Goal: Information Seeking & Learning: Learn about a topic

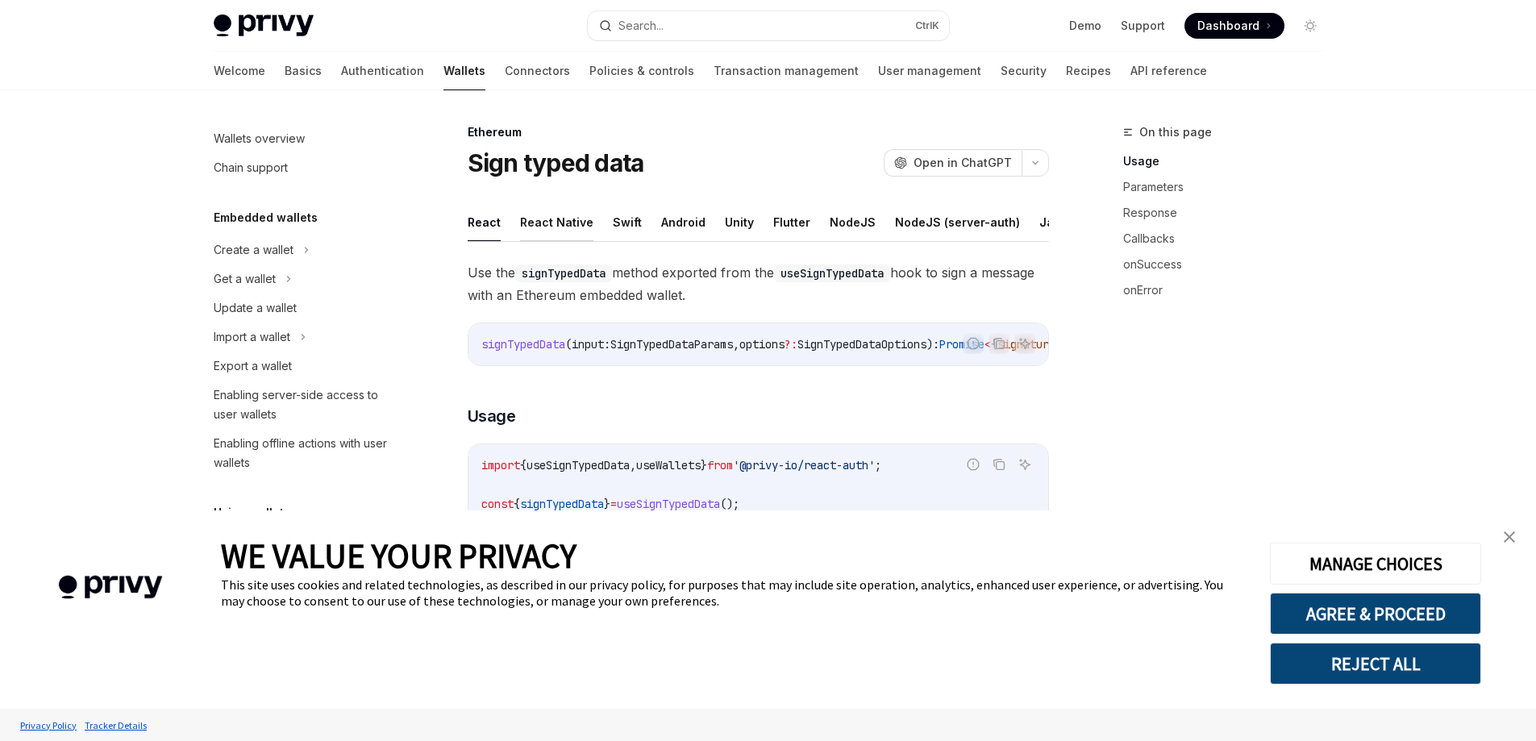
click at [555, 218] on button "React Native" at bounding box center [556, 222] width 73 height 38
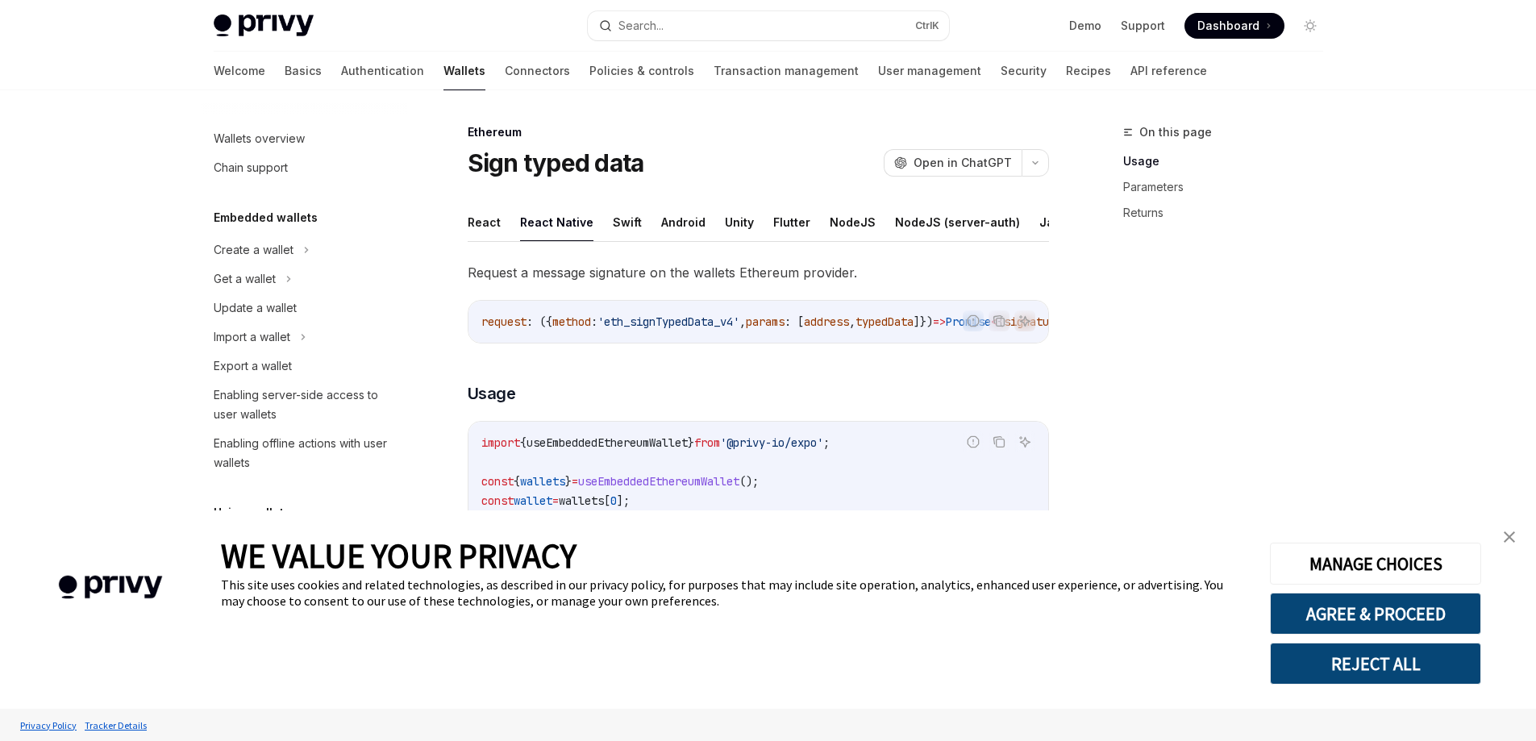
type textarea "*"
click at [1395, 616] on button "AGREE & PROCEED" at bounding box center [1375, 614] width 211 height 42
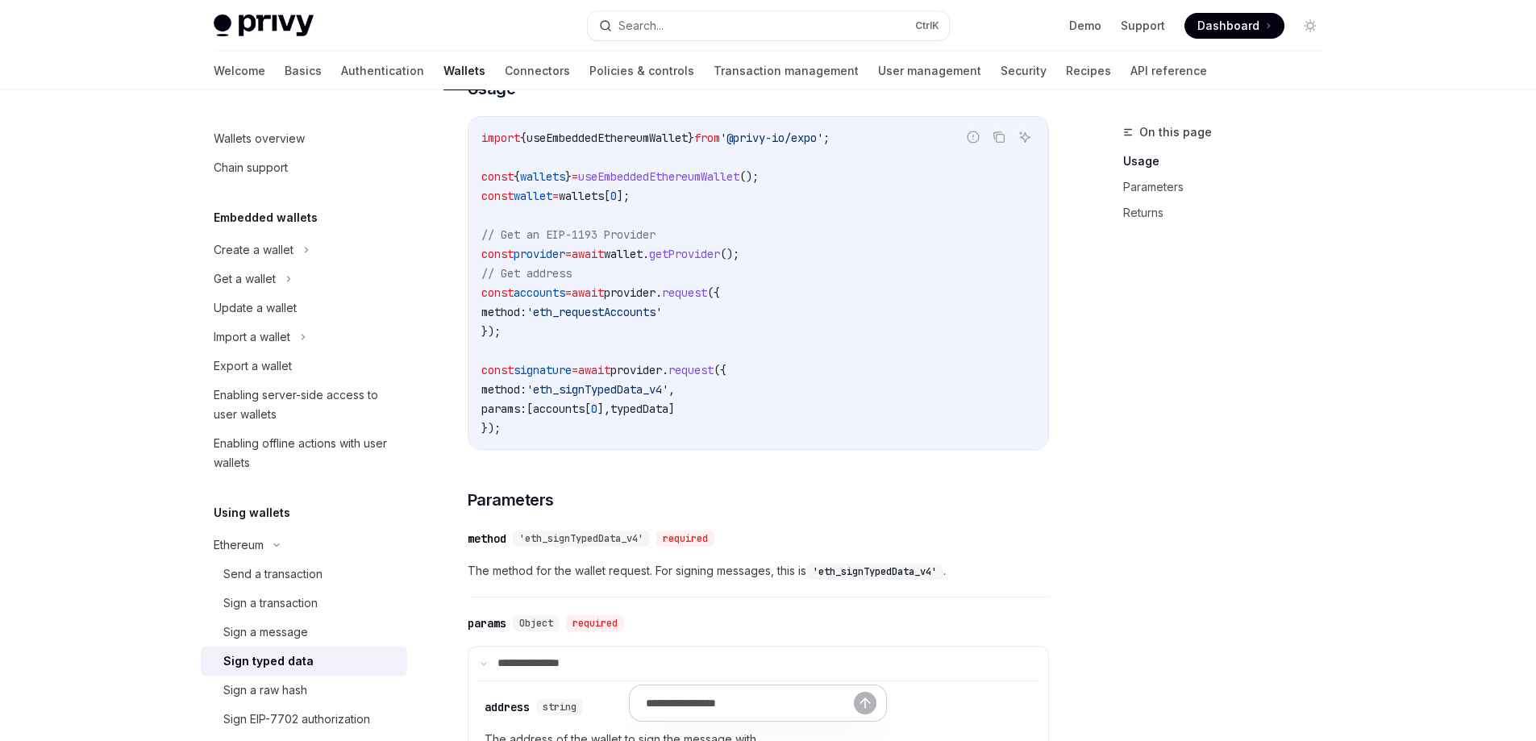
scroll to position [322, 0]
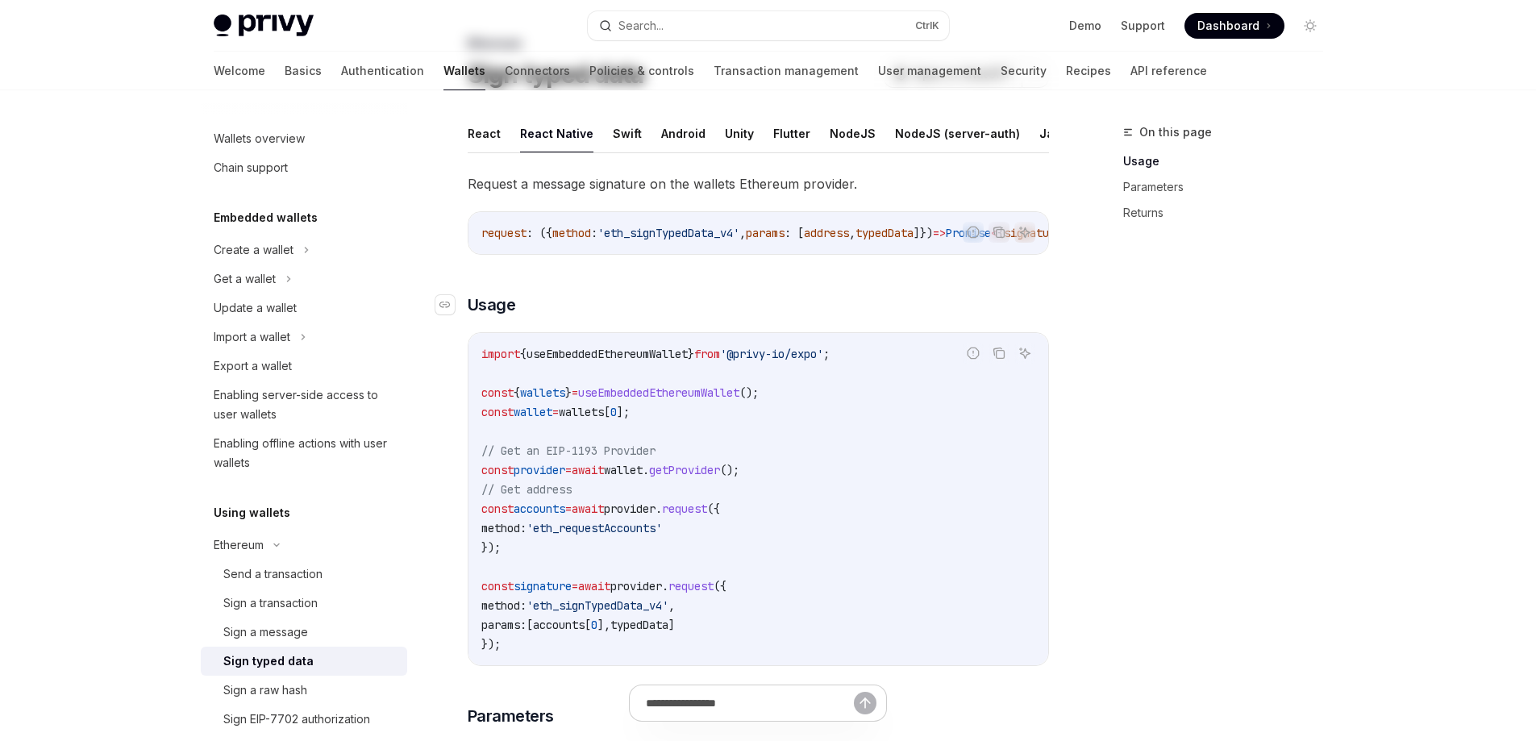
scroll to position [242, 0]
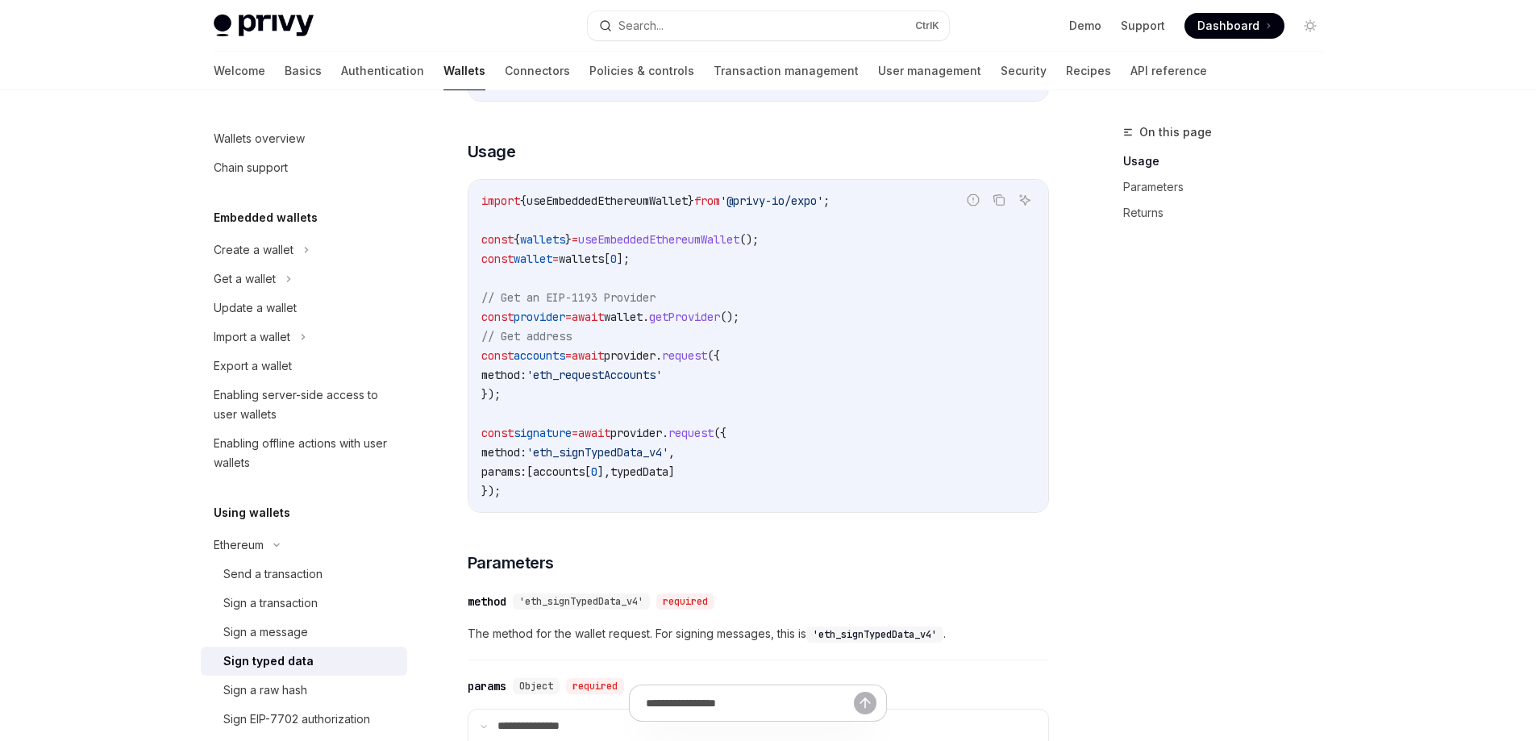
click at [690, 324] on span "getProvider" at bounding box center [684, 317] width 71 height 15
copy code "const provider = await wallet . getProvider ();"
click at [668, 479] on span "typedData" at bounding box center [639, 471] width 58 height 15
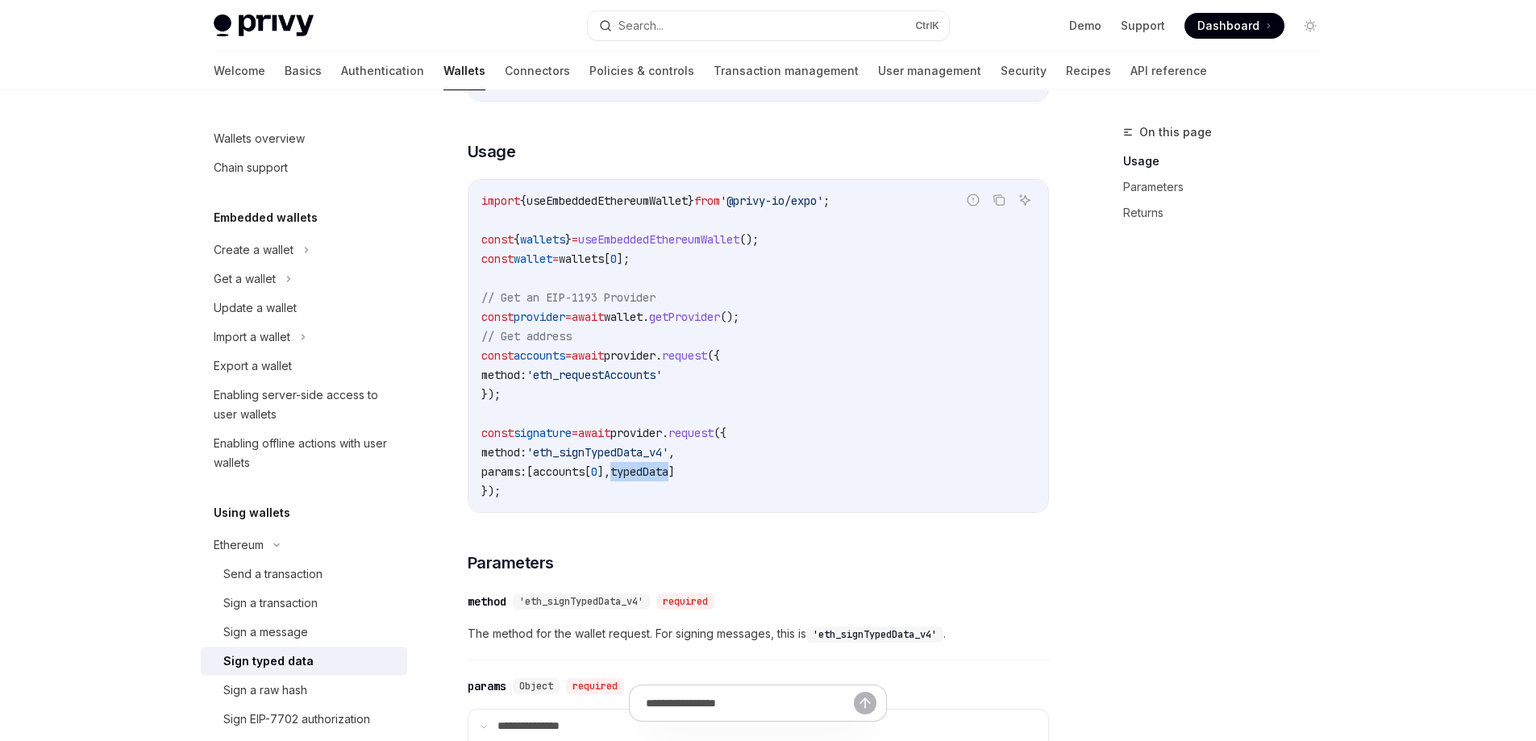
click at [668, 479] on span "typedData" at bounding box center [639, 471] width 58 height 15
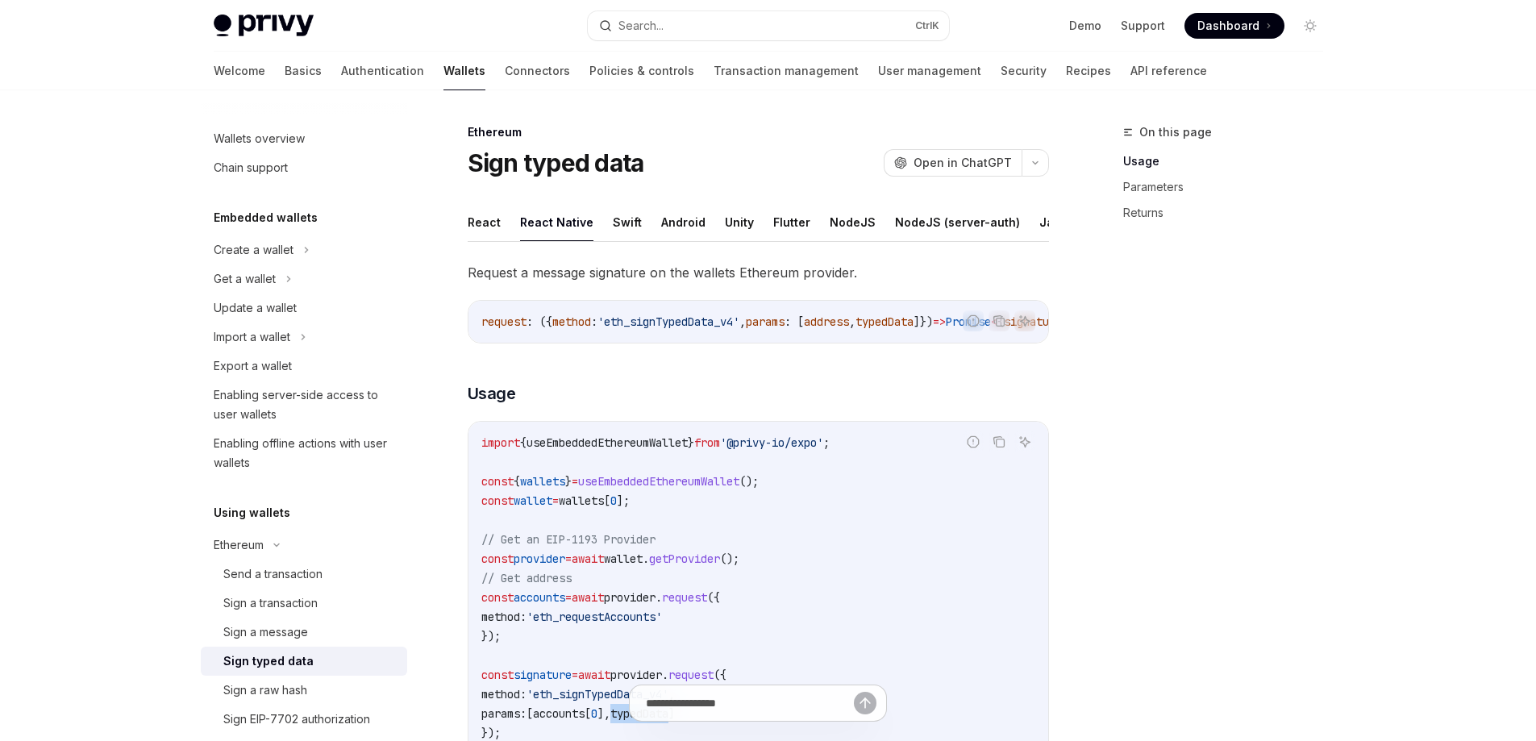
copy span "typedData"
click at [742, 405] on h3 "​ Usage" at bounding box center [758, 393] width 581 height 23
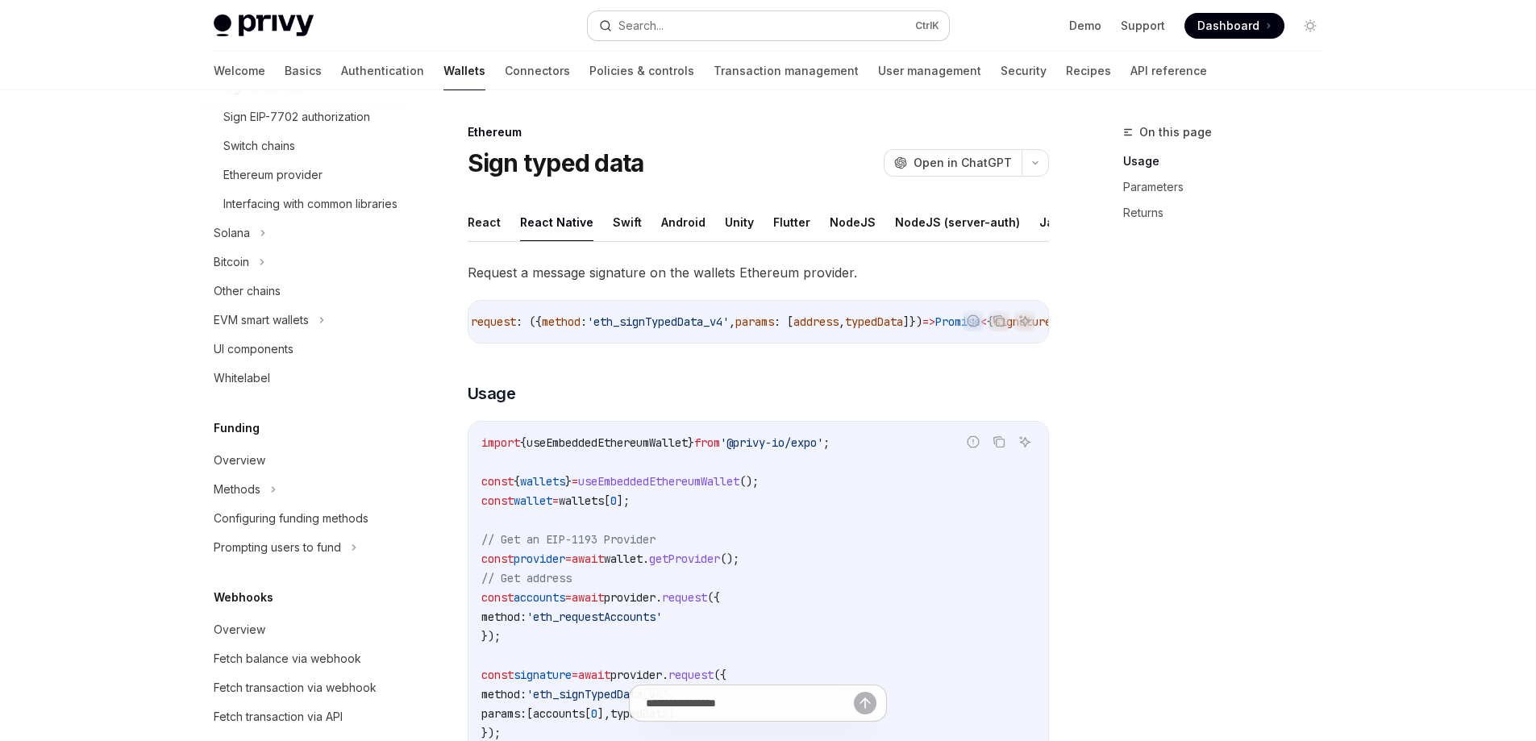
click at [792, 28] on button "Search... Ctrl K" at bounding box center [768, 25] width 361 height 29
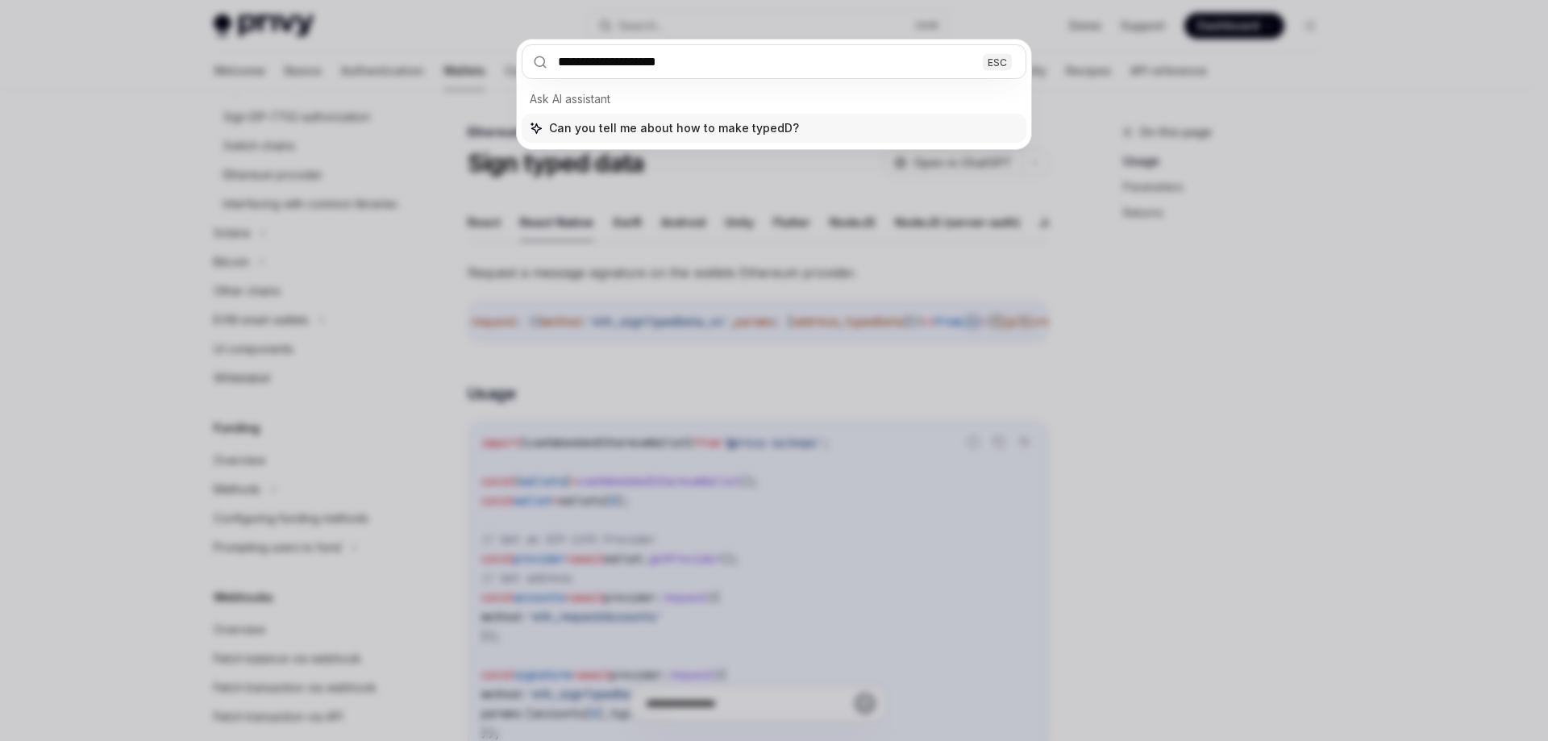
type input "**********"
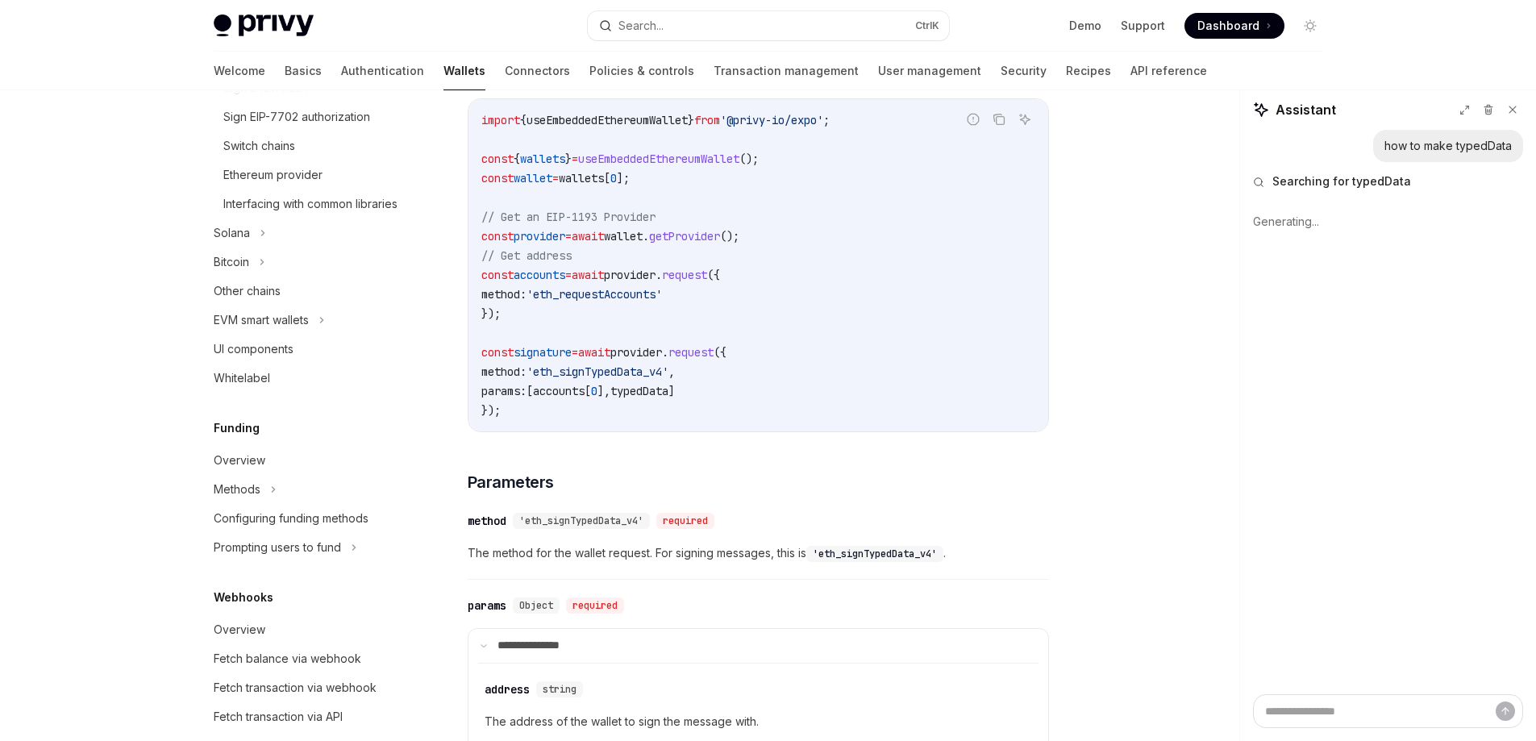
scroll to position [403, 0]
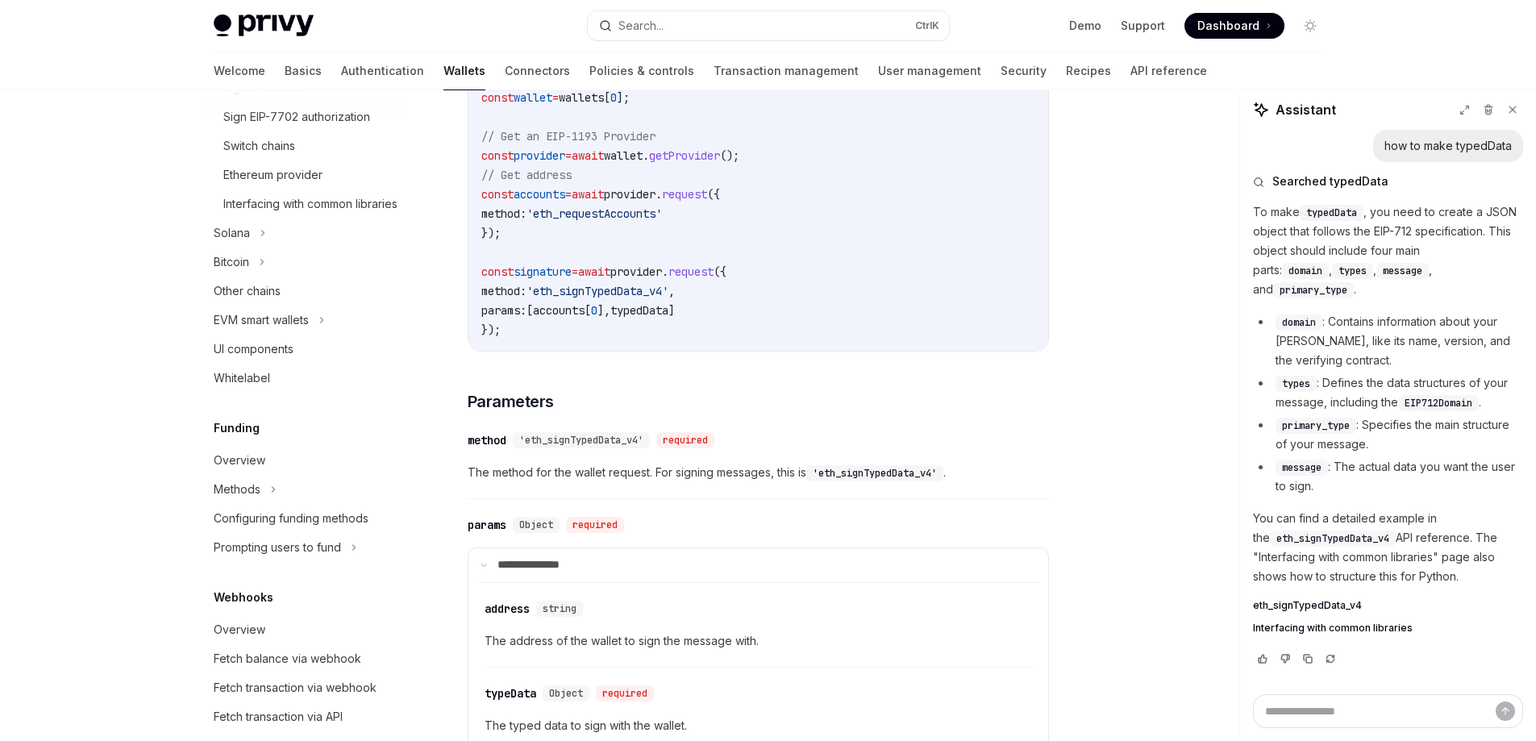
type textarea "*"
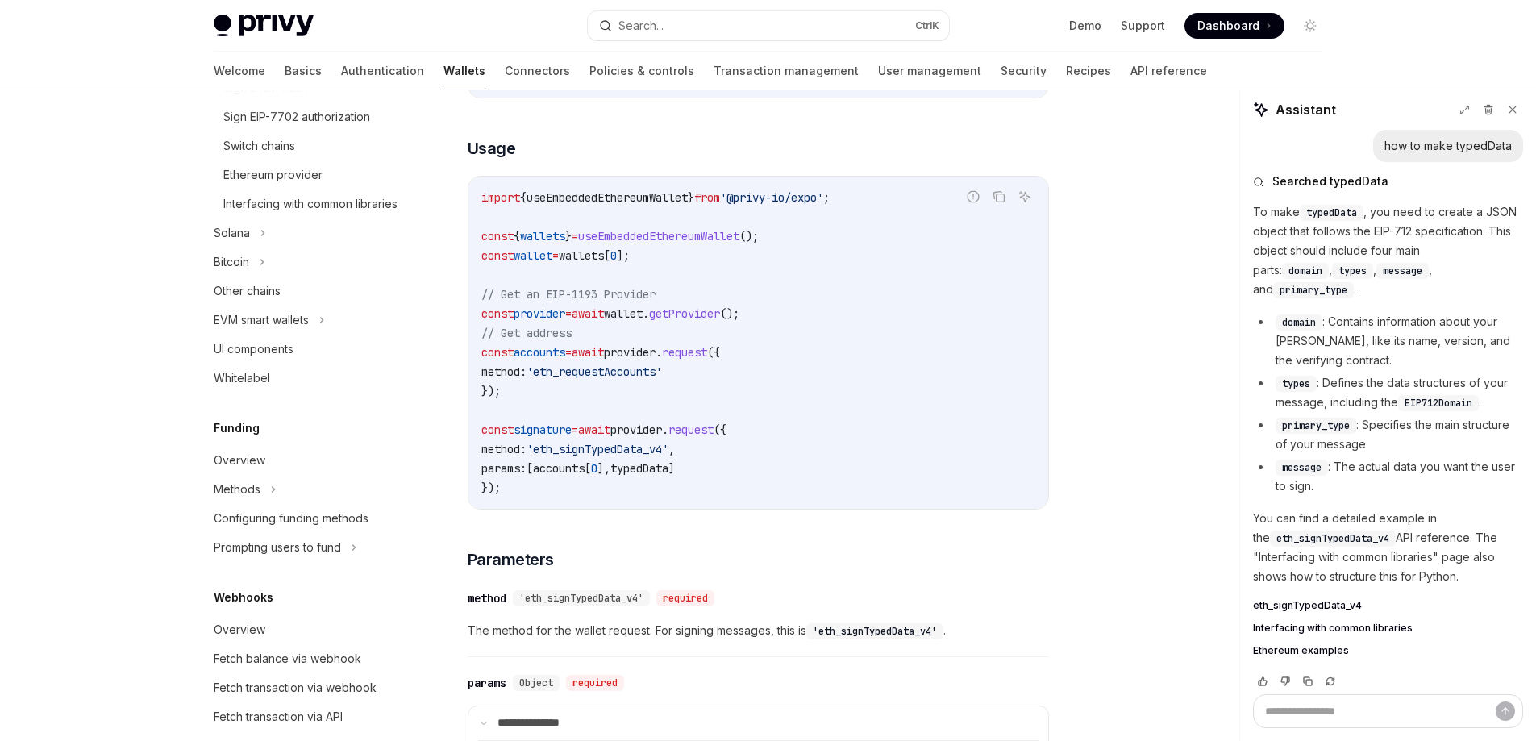
scroll to position [242, 0]
click at [631, 460] on span "'eth_signTypedData_v4'" at bounding box center [597, 452] width 142 height 15
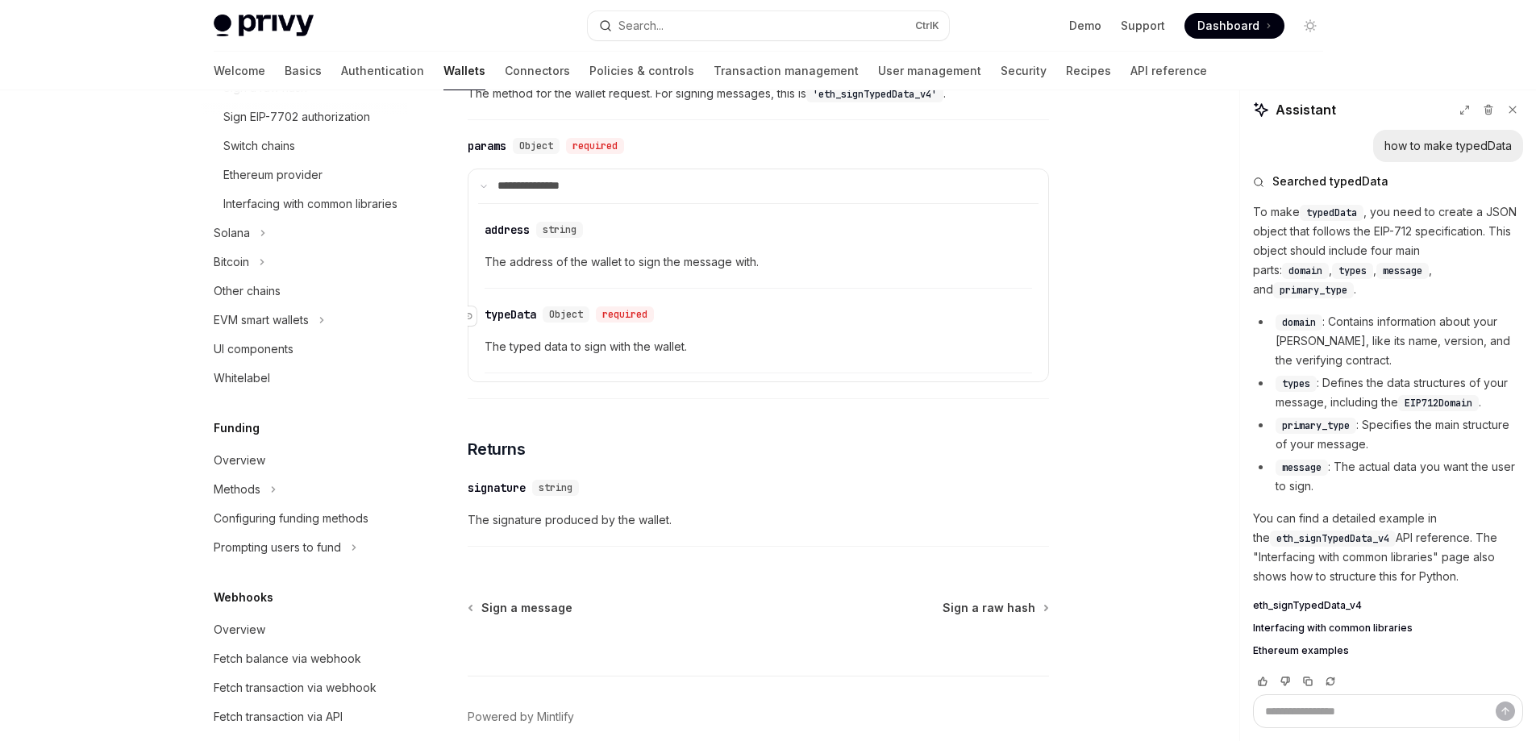
scroll to position [806, 0]
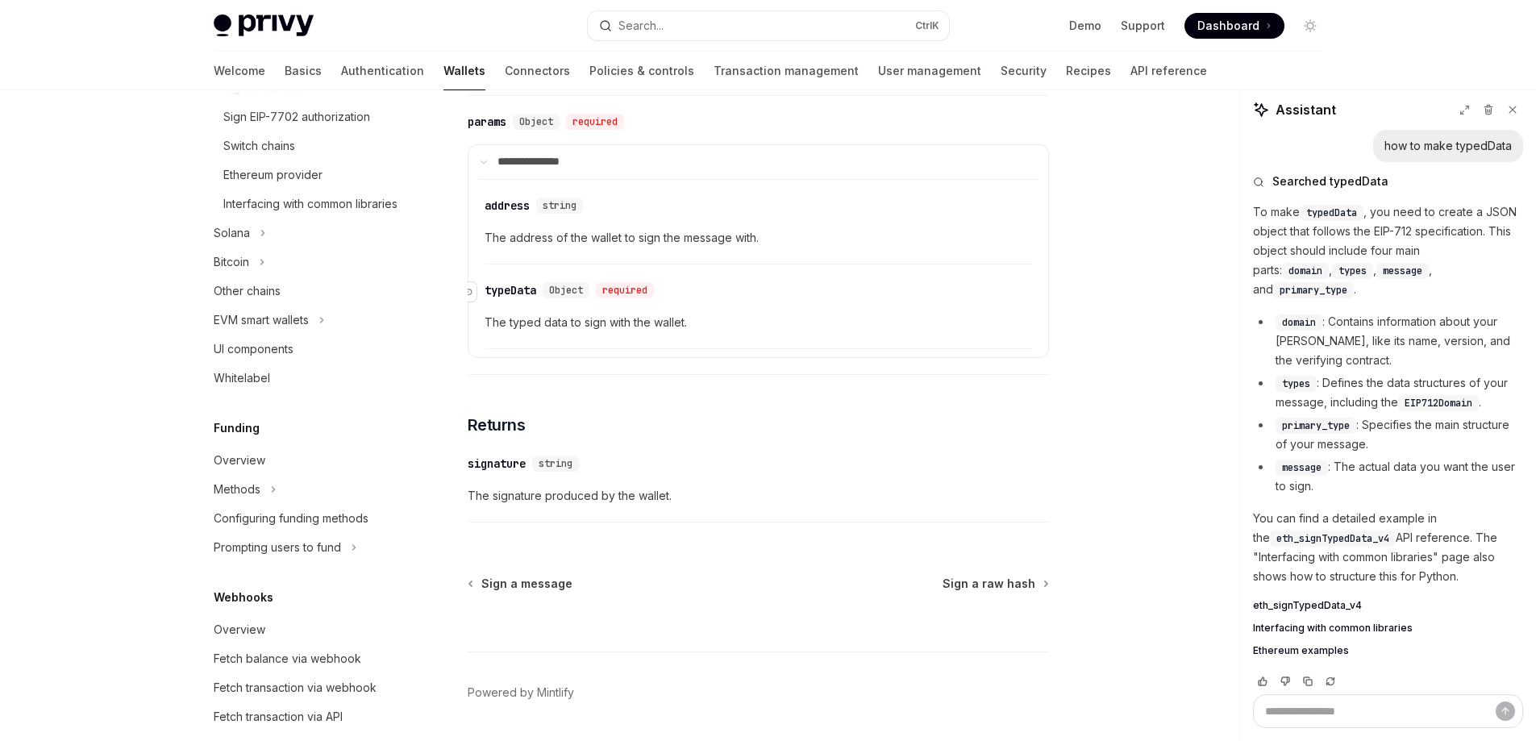
click at [514, 298] on div "typeData" at bounding box center [510, 290] width 52 height 16
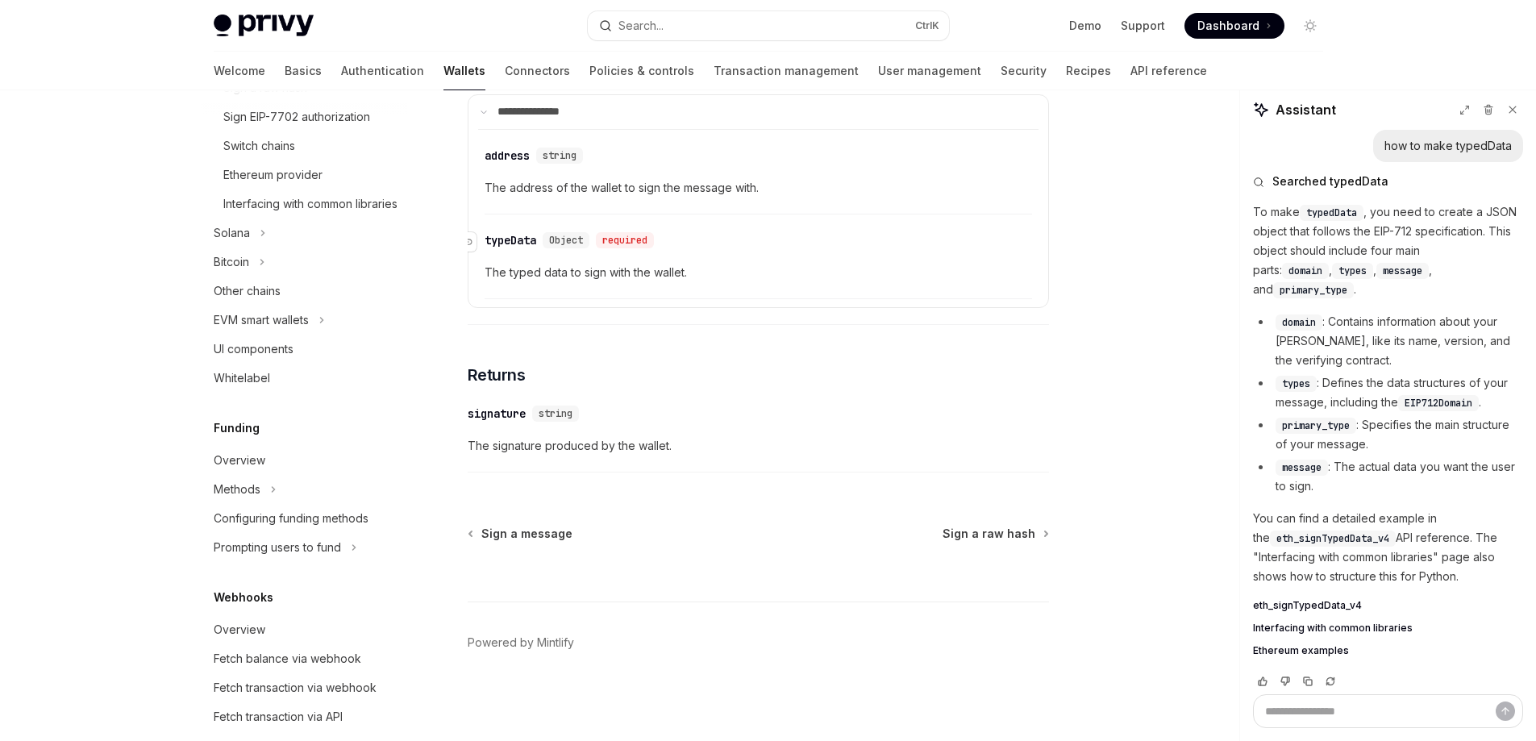
scroll to position [875, 0]
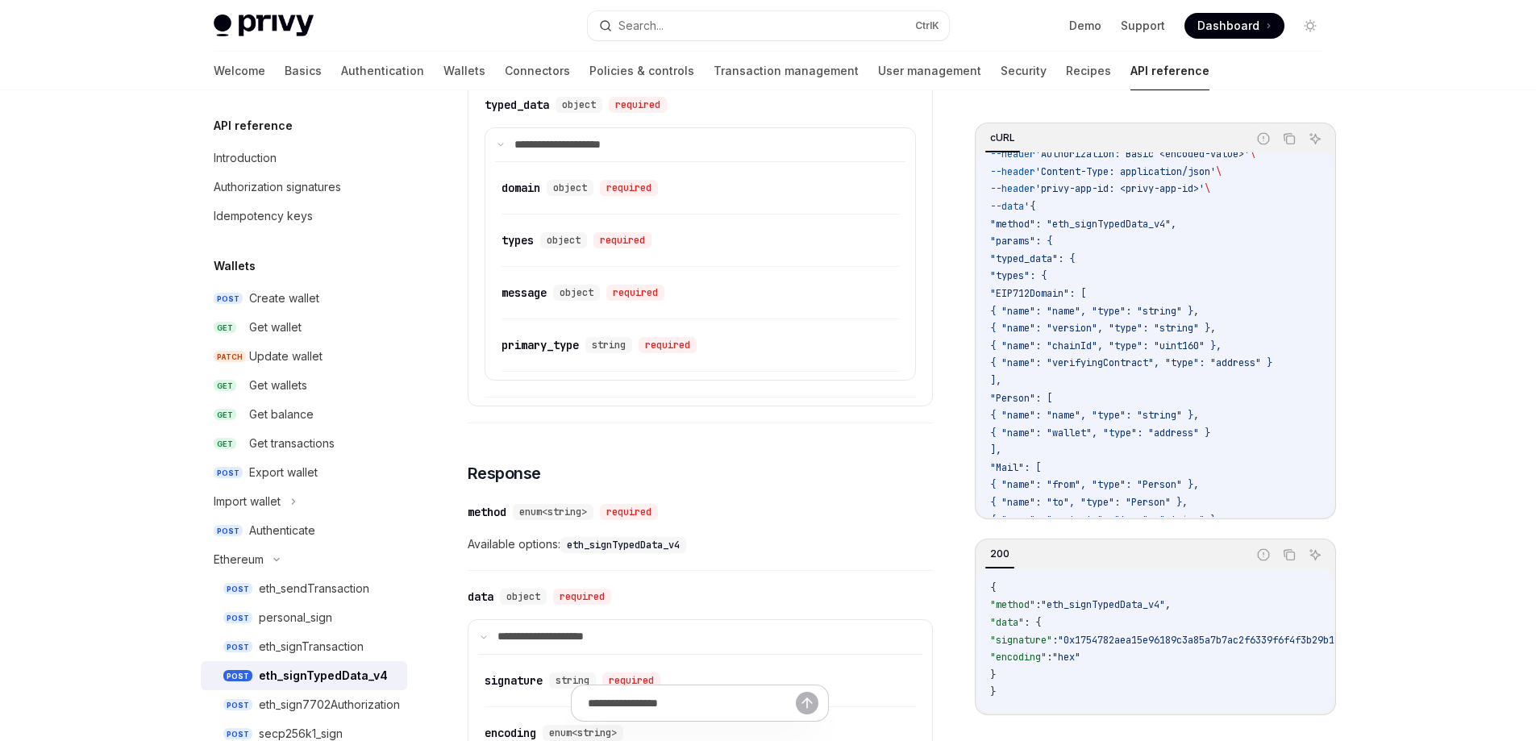
scroll to position [81, 0]
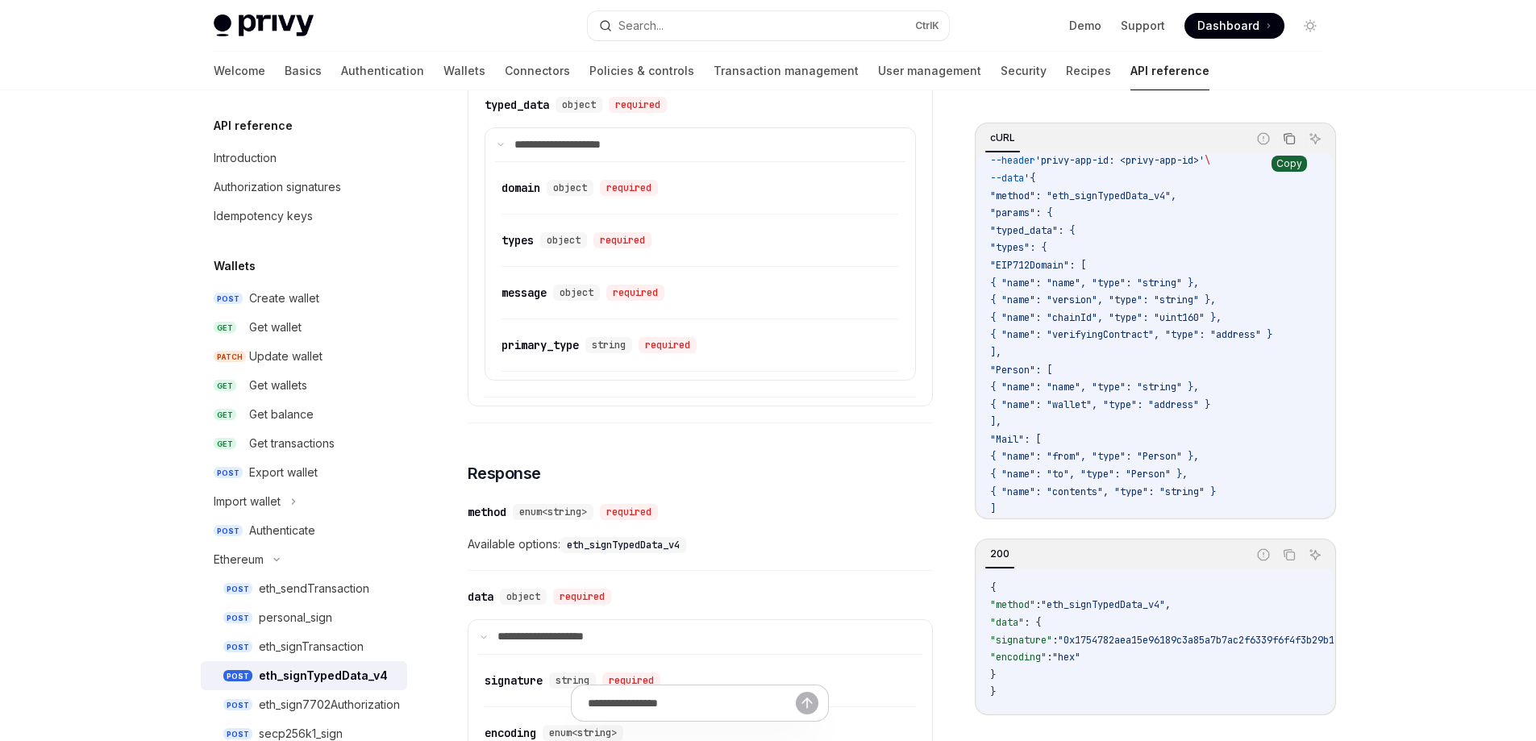
click at [1291, 138] on icon "Copy the contents from the code block" at bounding box center [1289, 138] width 13 height 13
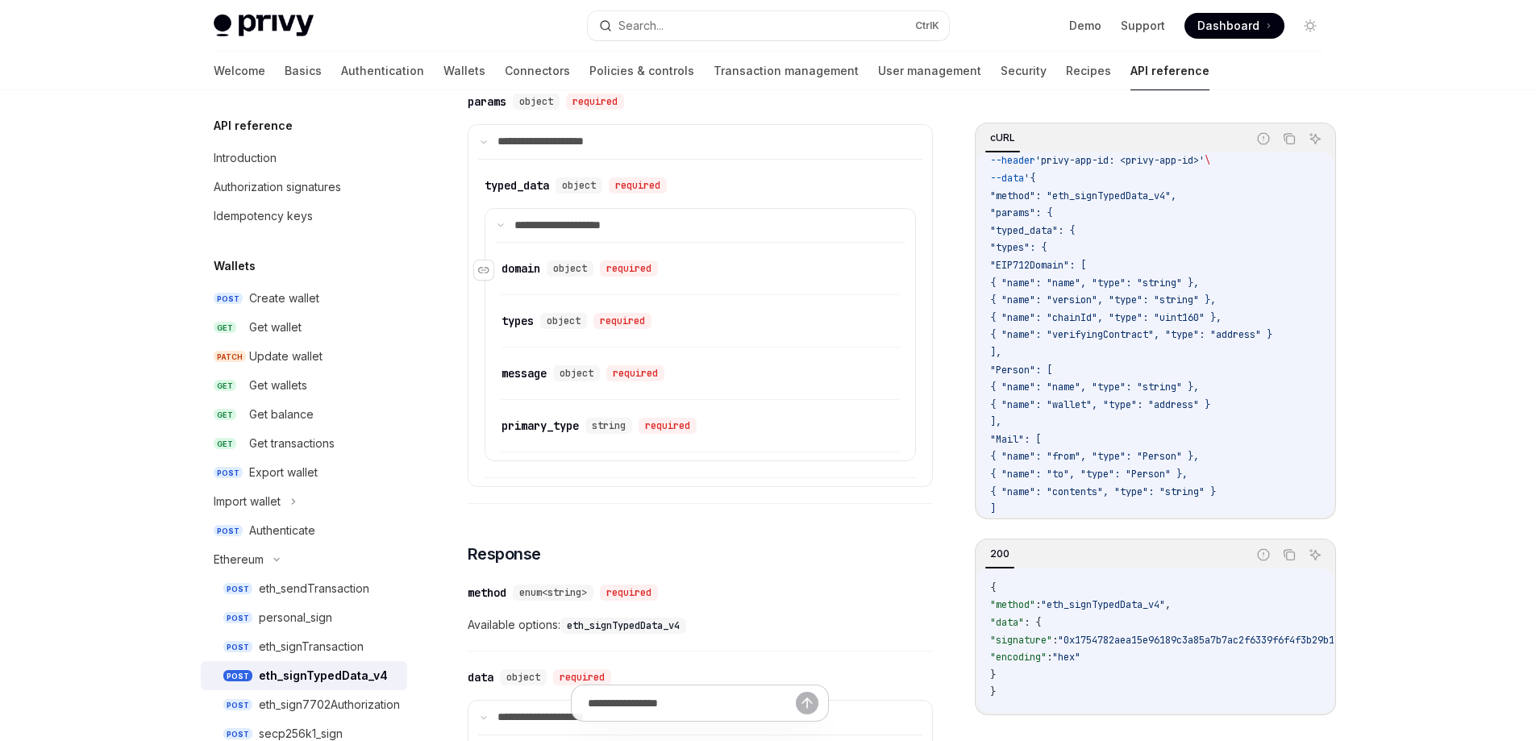
click at [527, 268] on div "domain" at bounding box center [520, 268] width 39 height 16
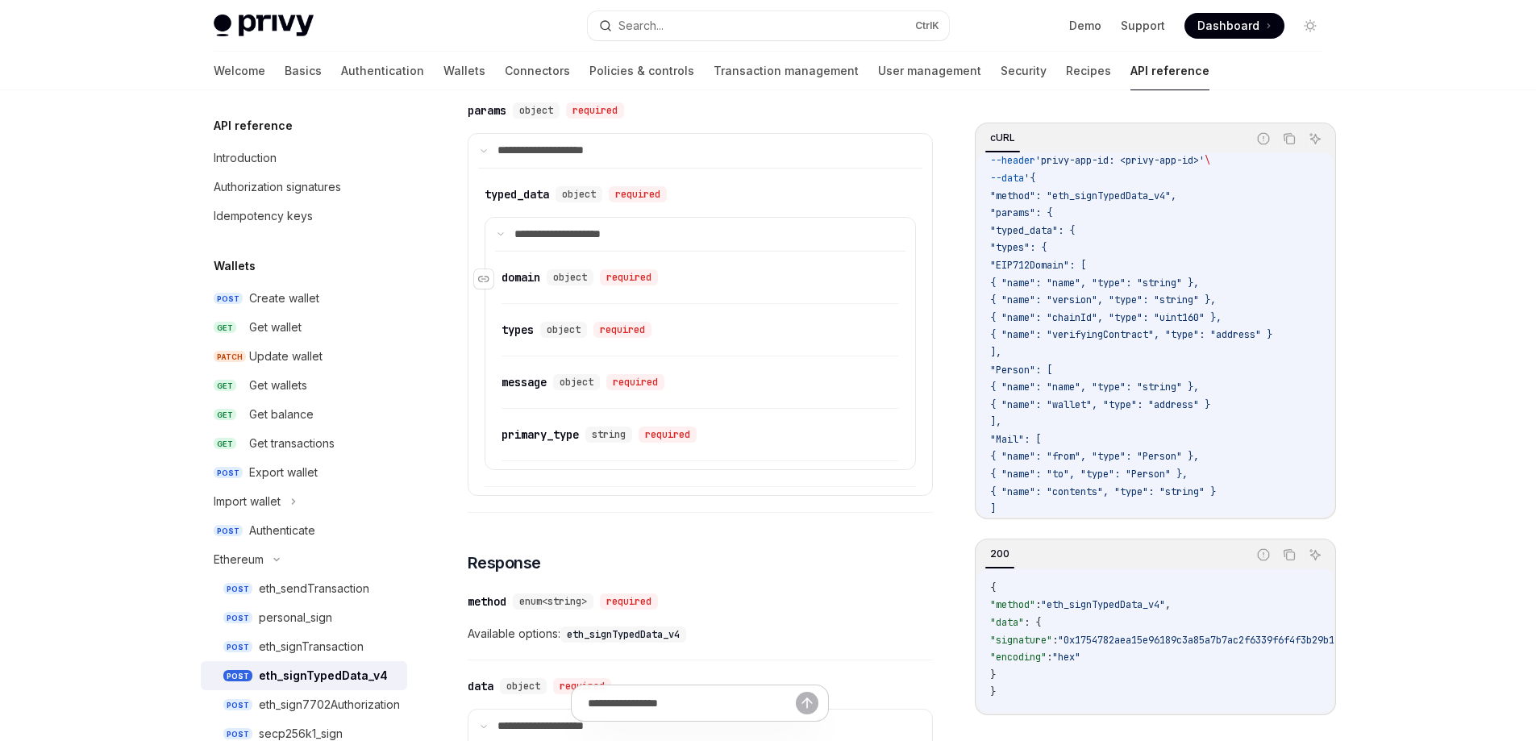
click at [563, 277] on span "object" at bounding box center [570, 277] width 34 height 13
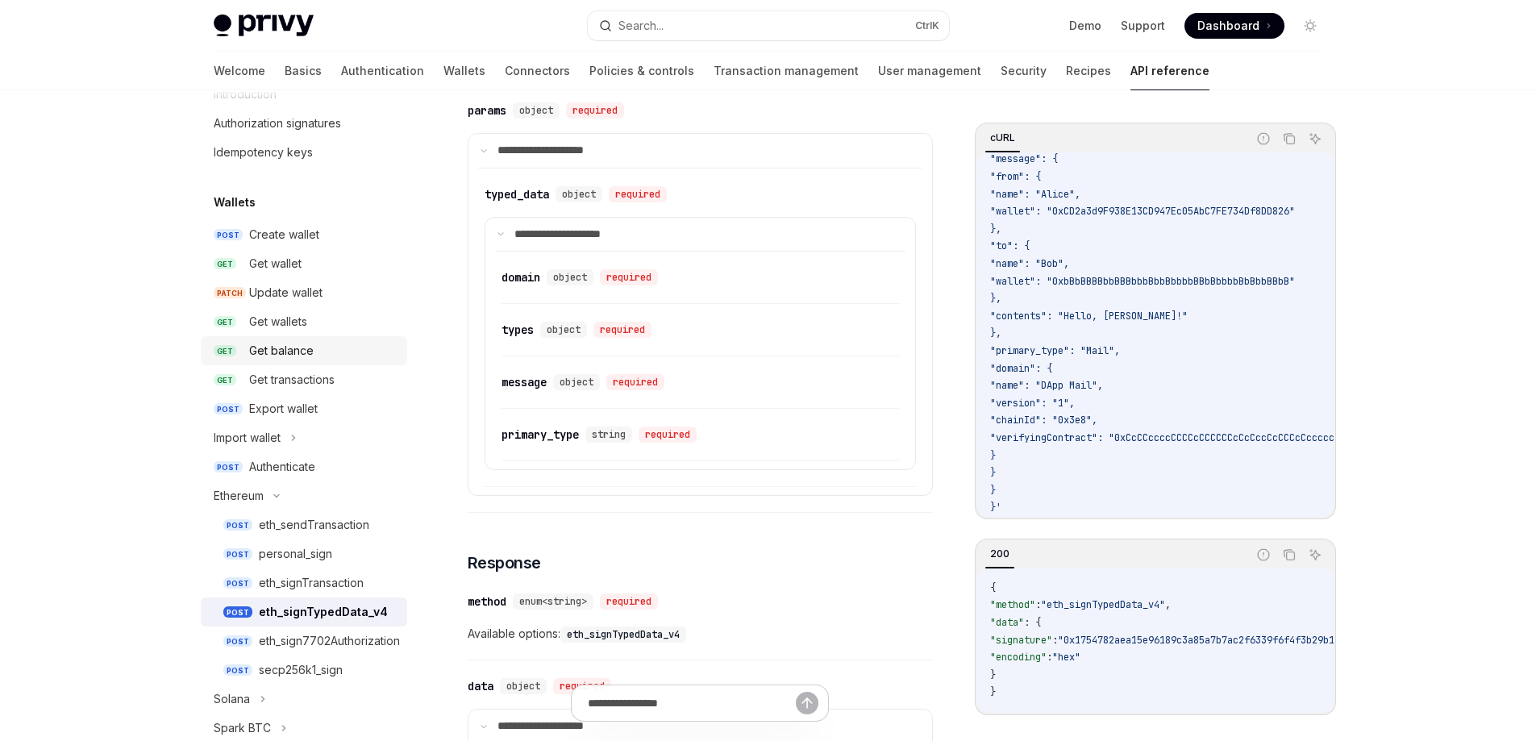
scroll to position [161, 0]
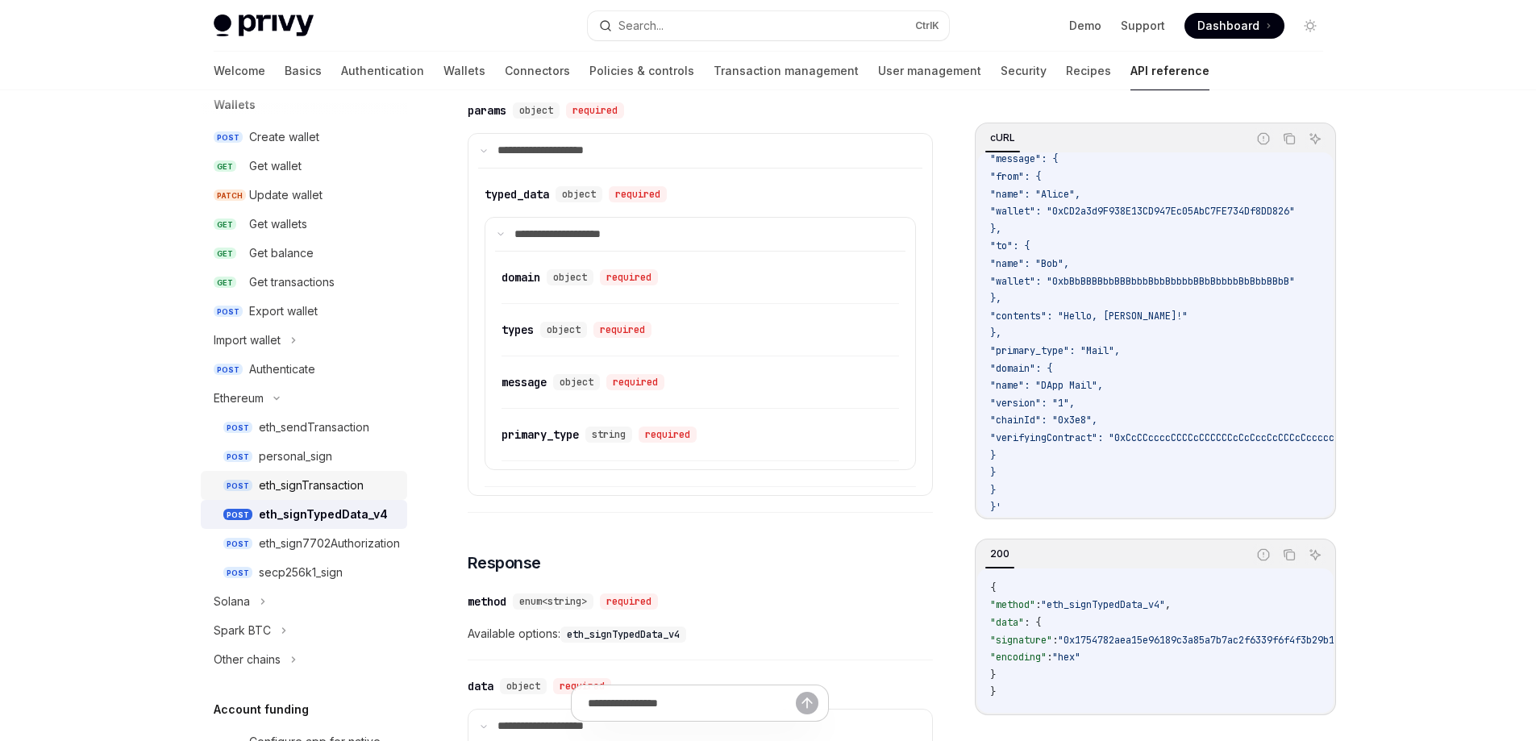
click at [373, 473] on link "POST eth_signTransaction" at bounding box center [304, 485] width 206 height 29
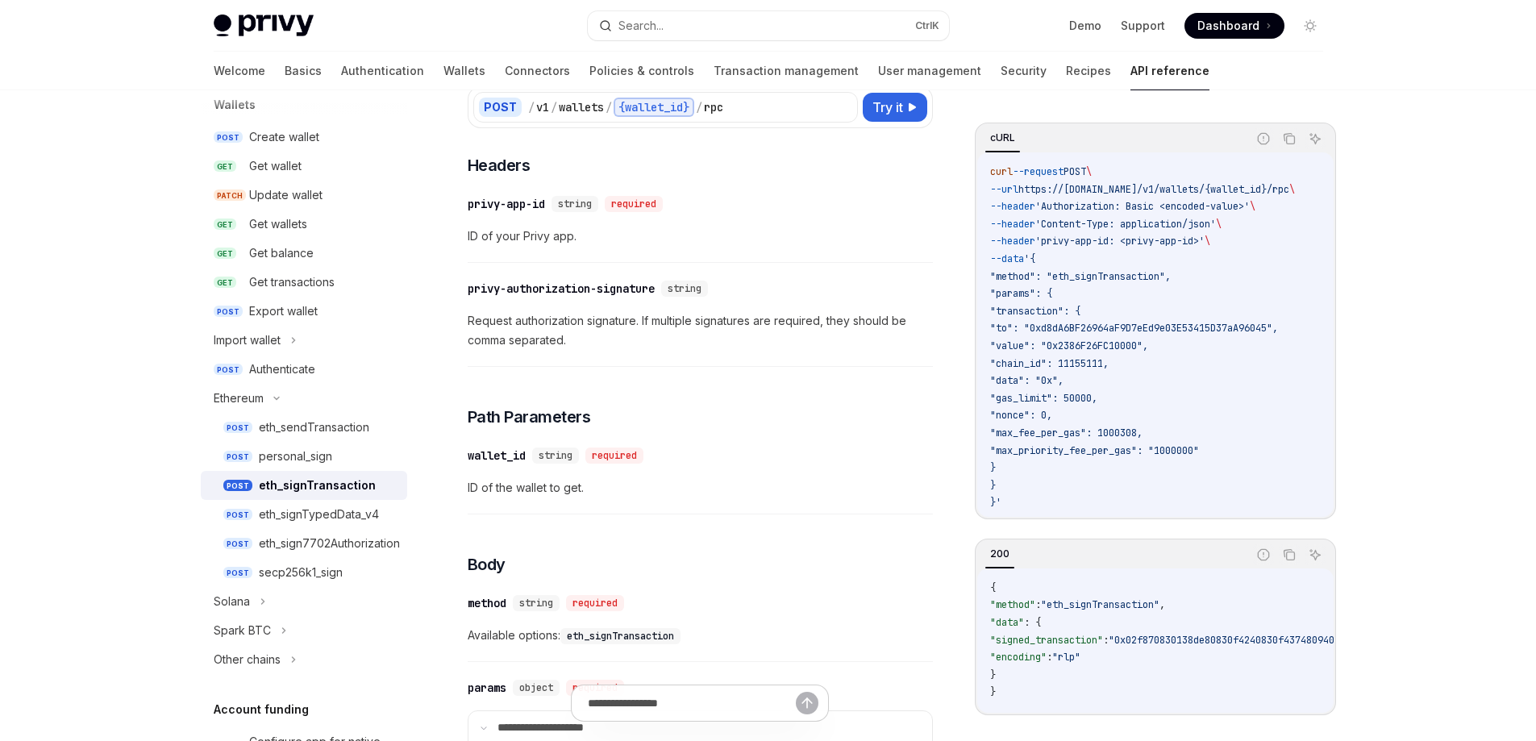
scroll to position [161, 0]
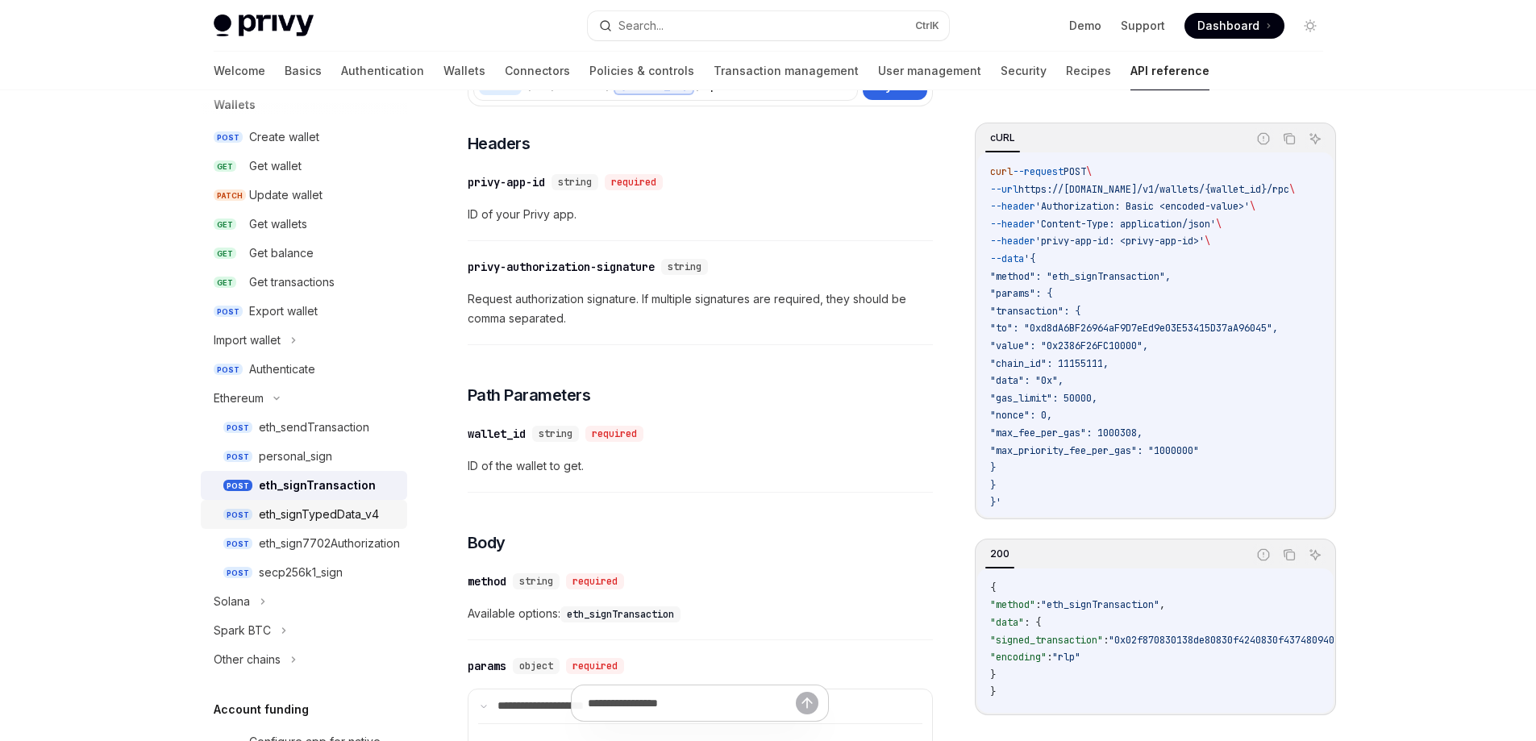
click at [327, 514] on div "eth_signTypedData_v4" at bounding box center [319, 514] width 120 height 19
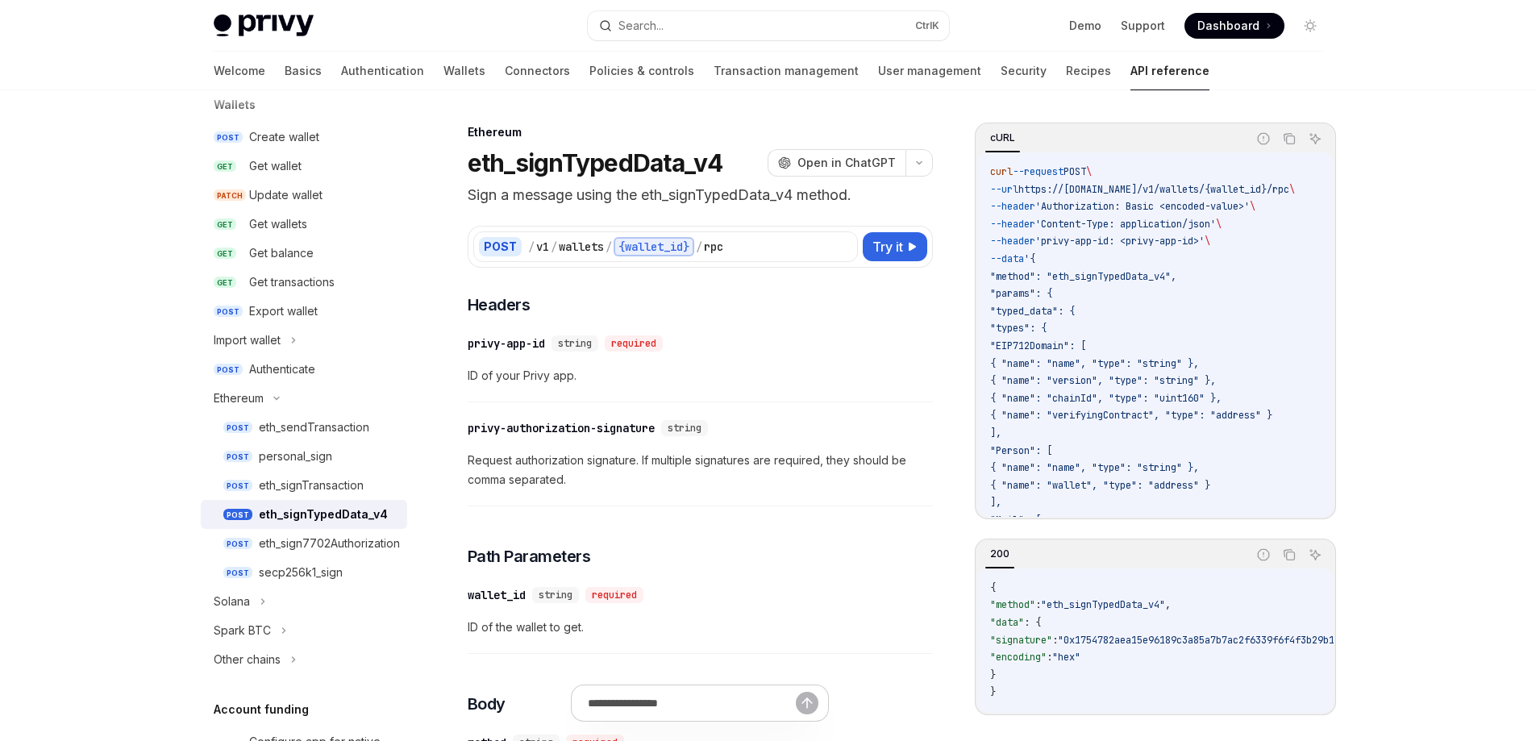
click at [1363, 56] on div at bounding box center [768, 45] width 1536 height 90
click at [268, 160] on div "Get wallet" at bounding box center [275, 165] width 52 height 19
type textarea "*"
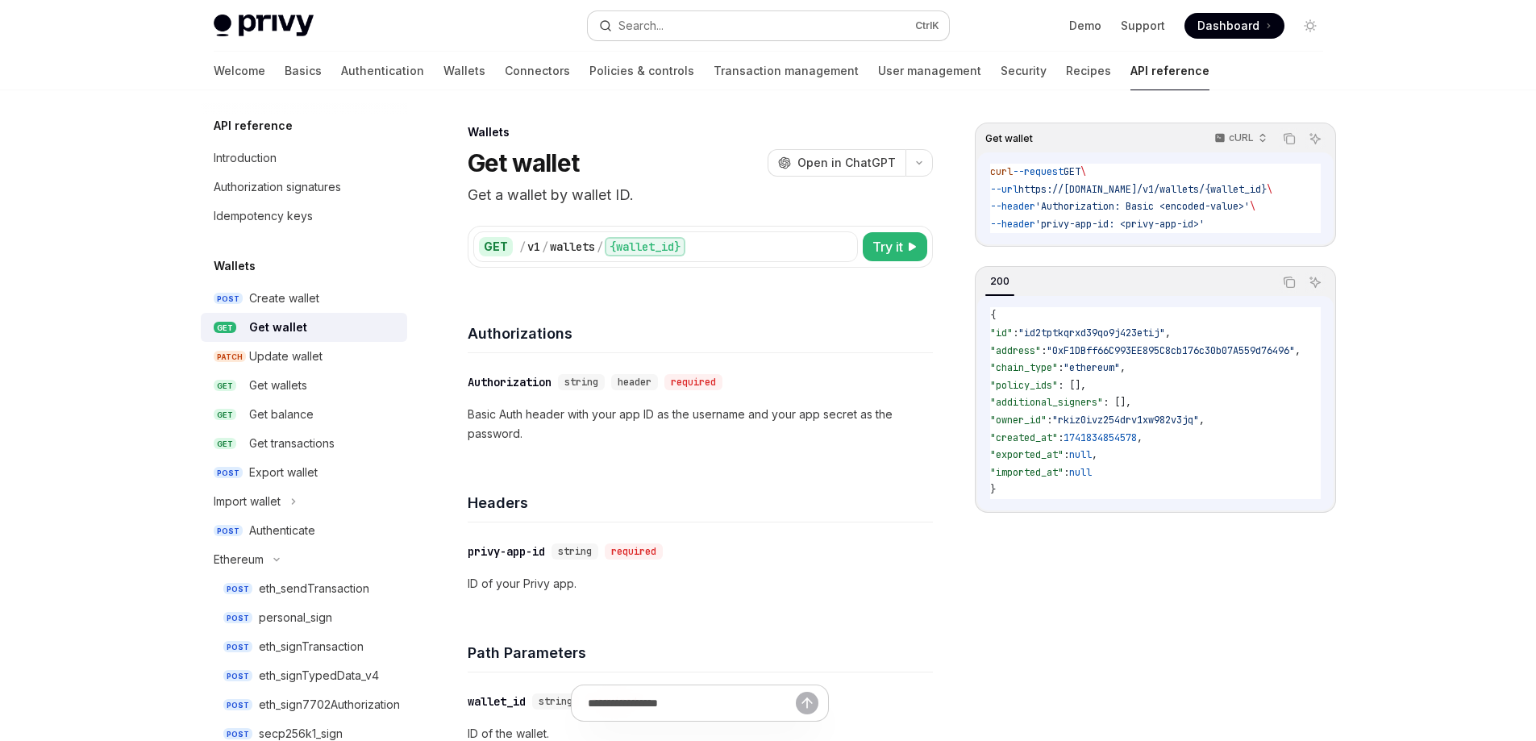
click at [747, 29] on button "Search... Ctrl K" at bounding box center [768, 25] width 361 height 29
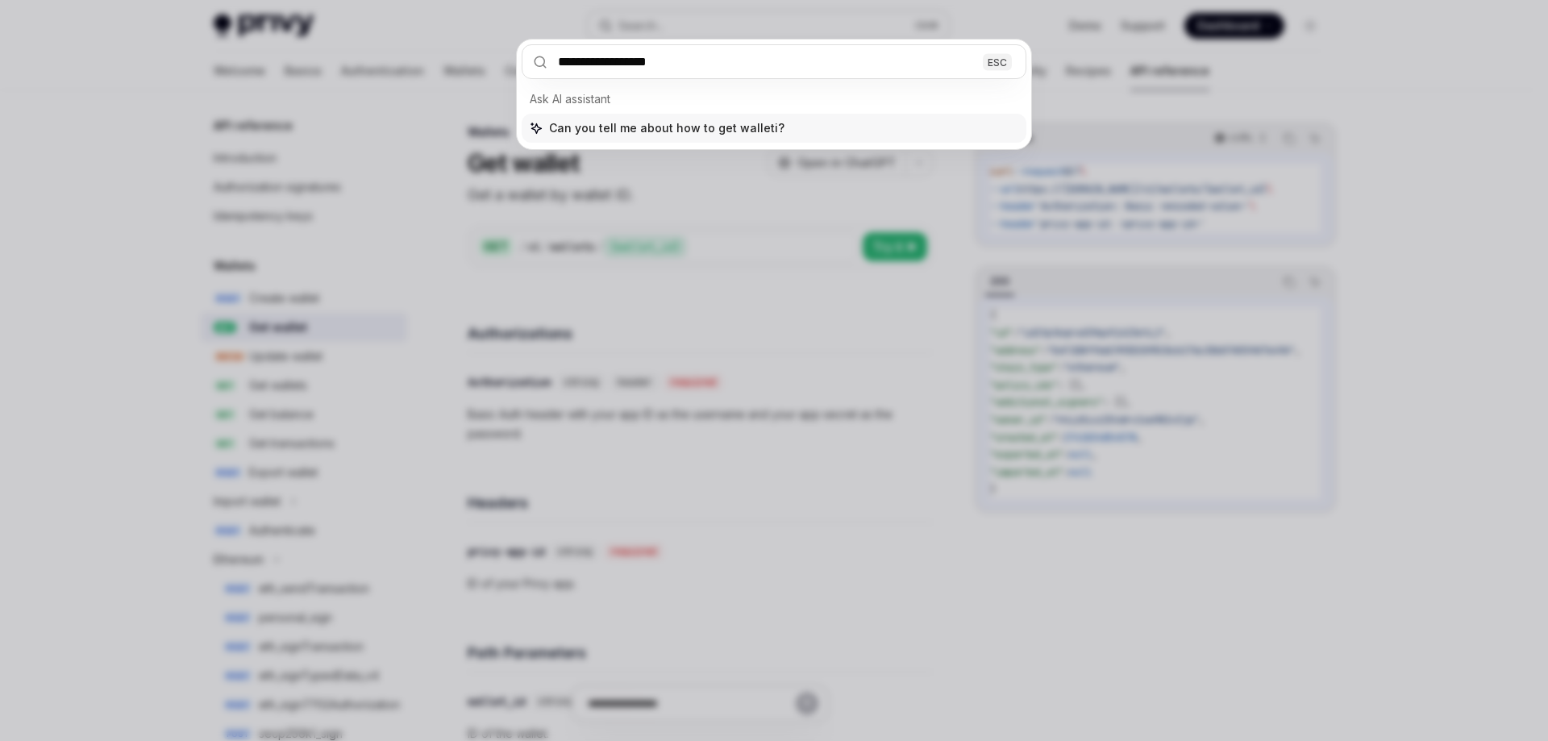
type input "**********"
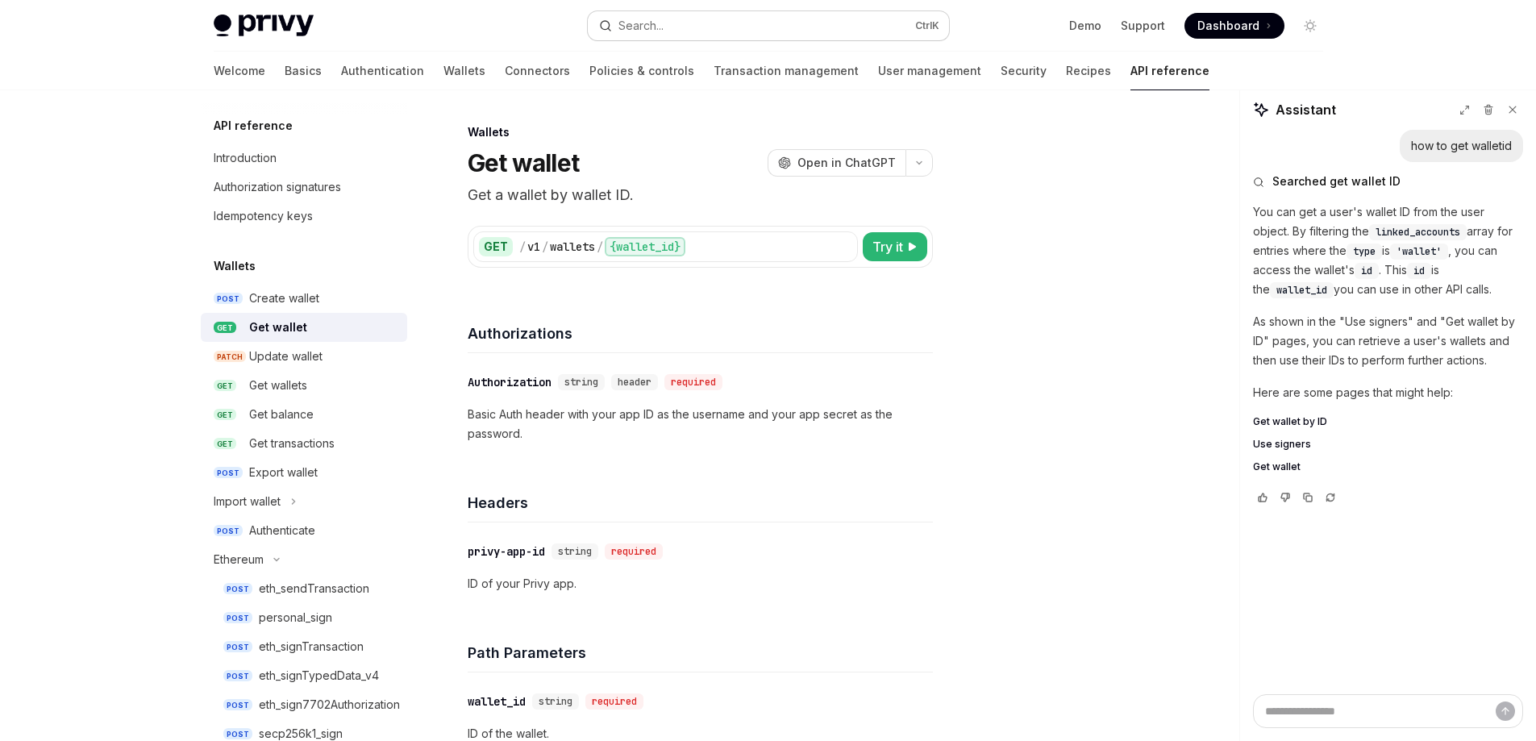
type textarea "*"
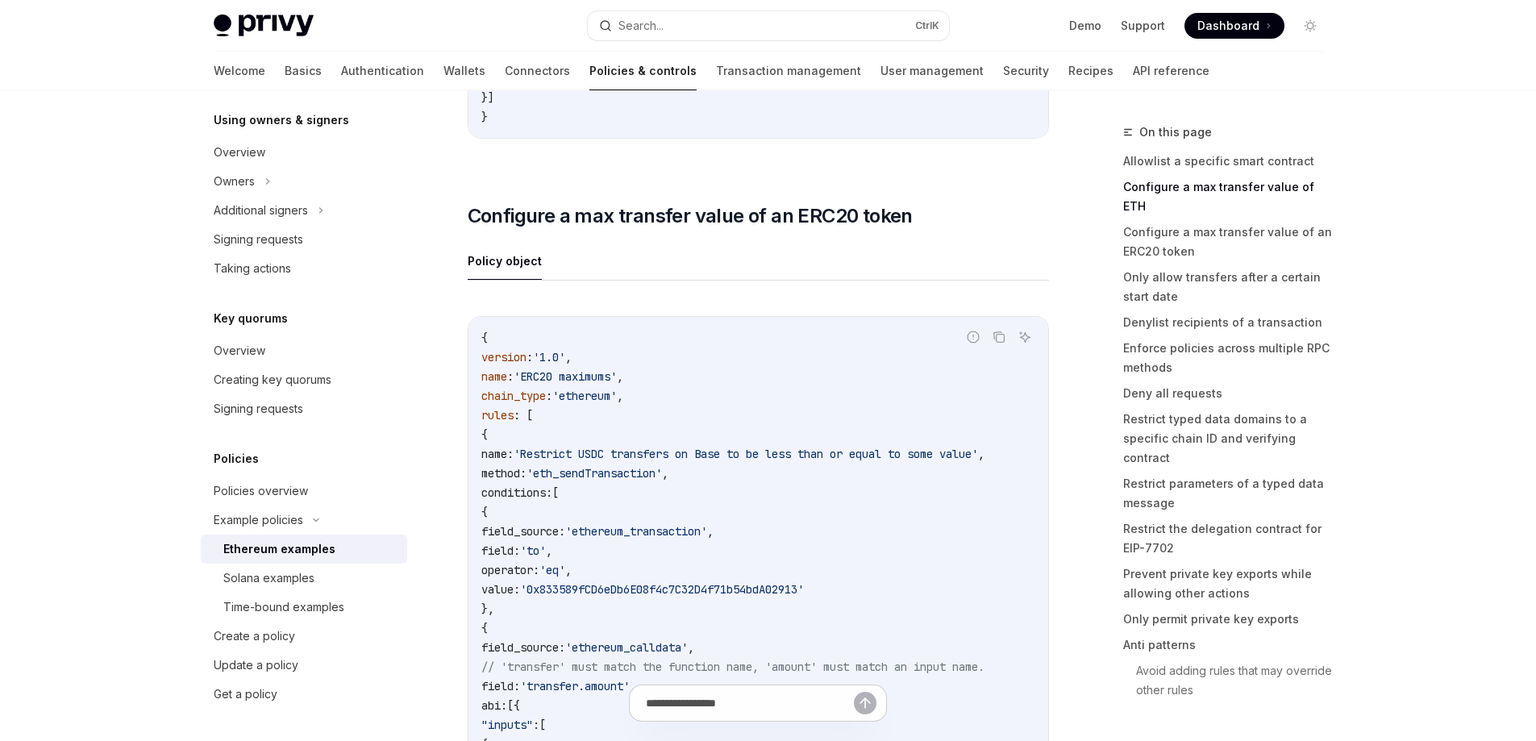
scroll to position [1451, 0]
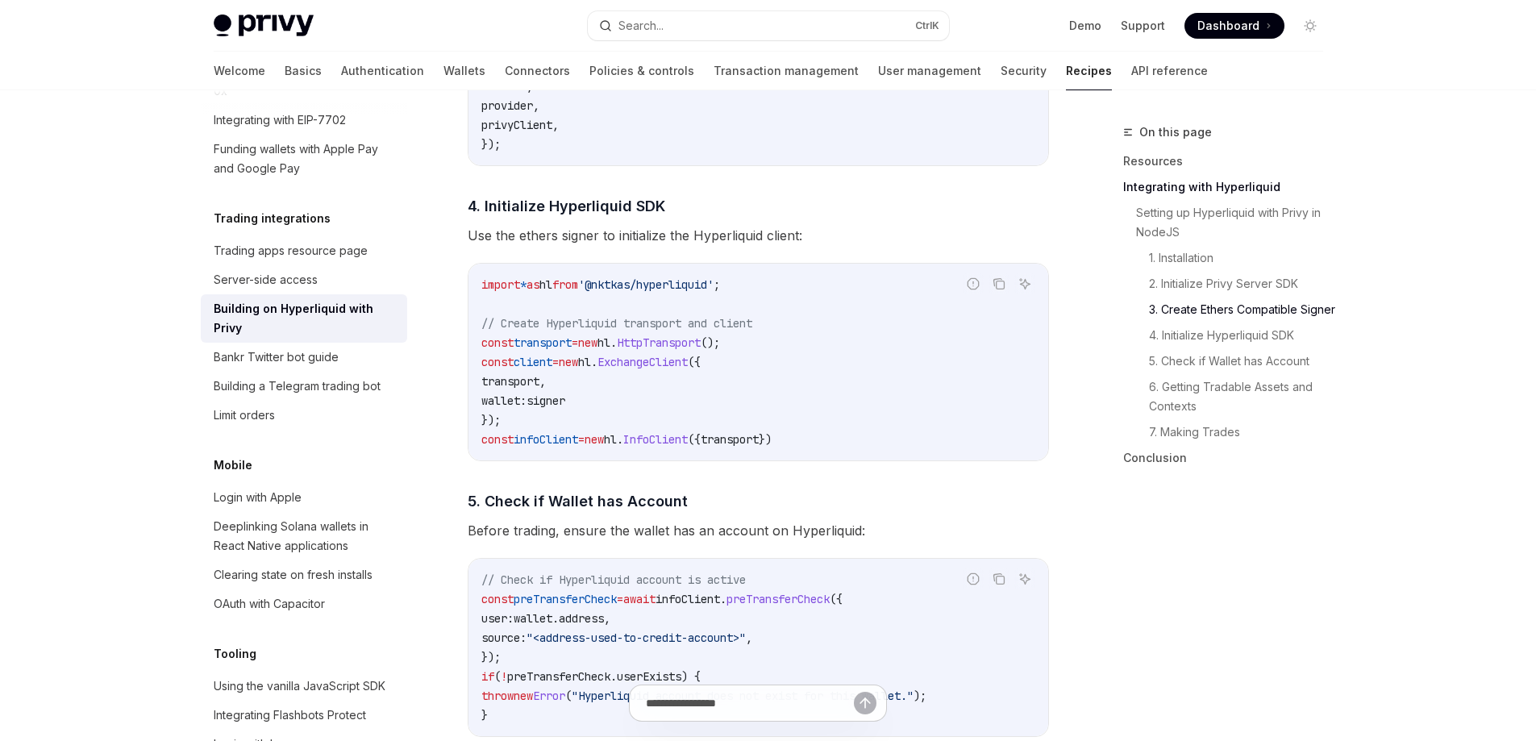
scroll to position [1612, 0]
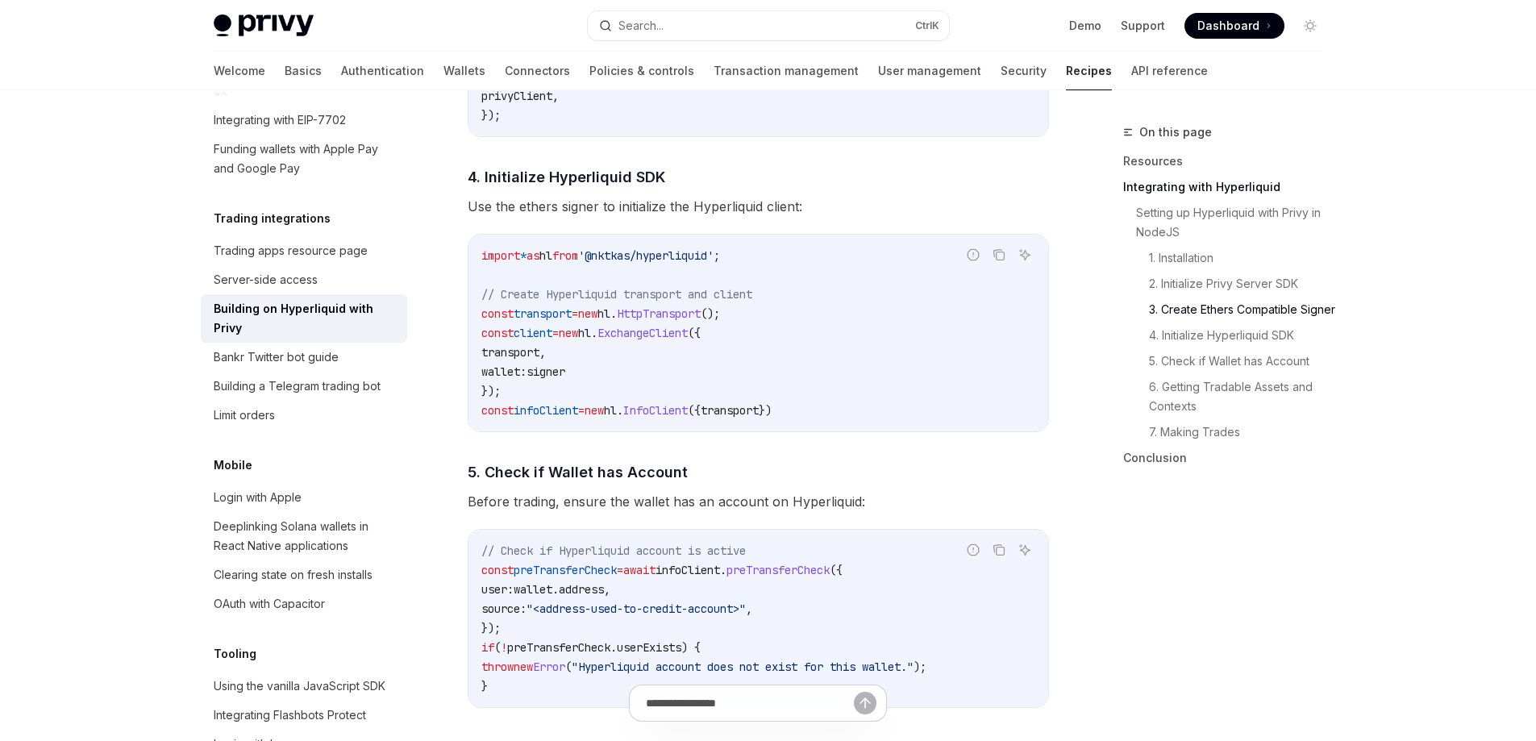
click at [688, 332] on span "ExchangeClient" at bounding box center [642, 333] width 90 height 15
click at [688, 331] on code "import * as hl from '@nktkas/hyperliquid' ; // Create Hyperliquid transport and…" at bounding box center [758, 333] width 554 height 174
copy span "ExchangeClient"
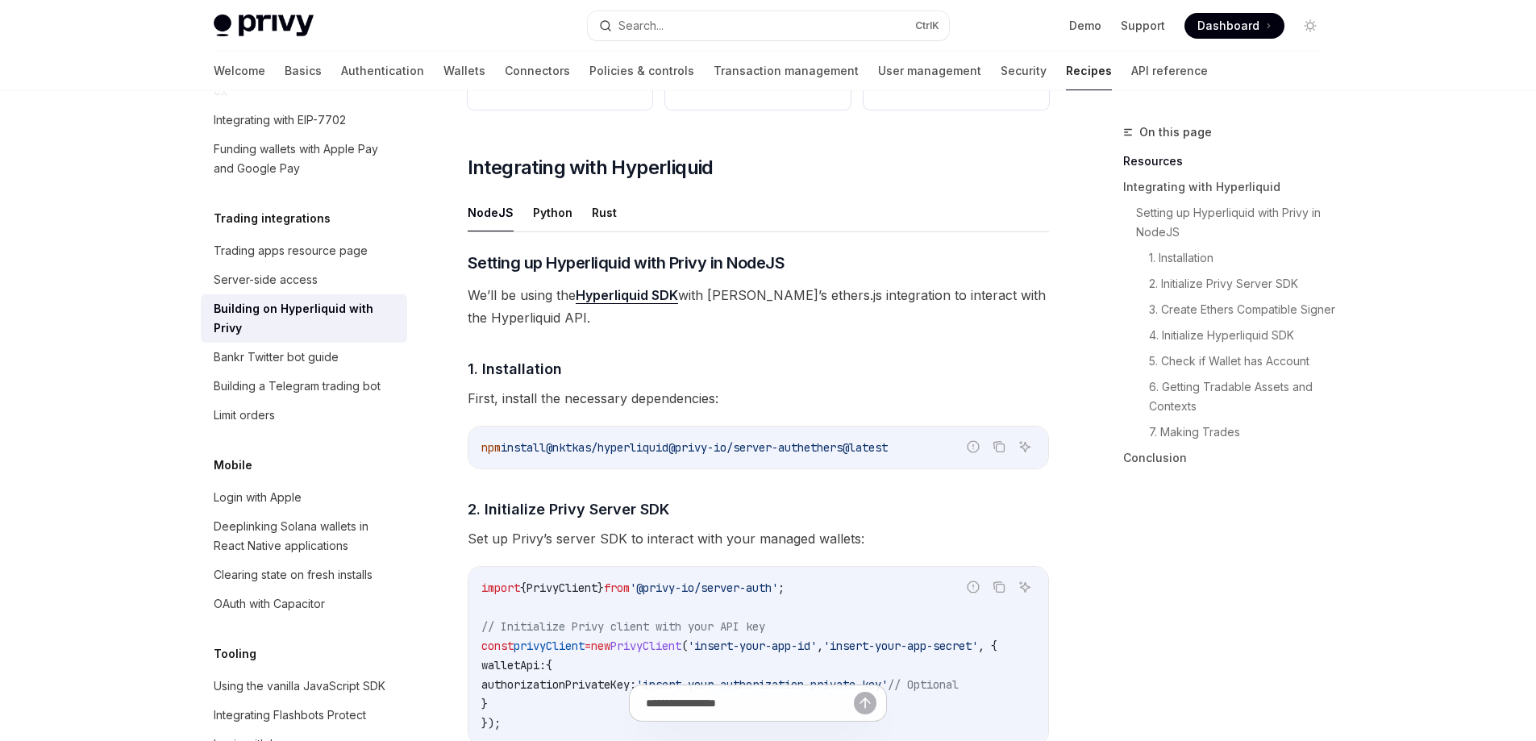
scroll to position [564, 0]
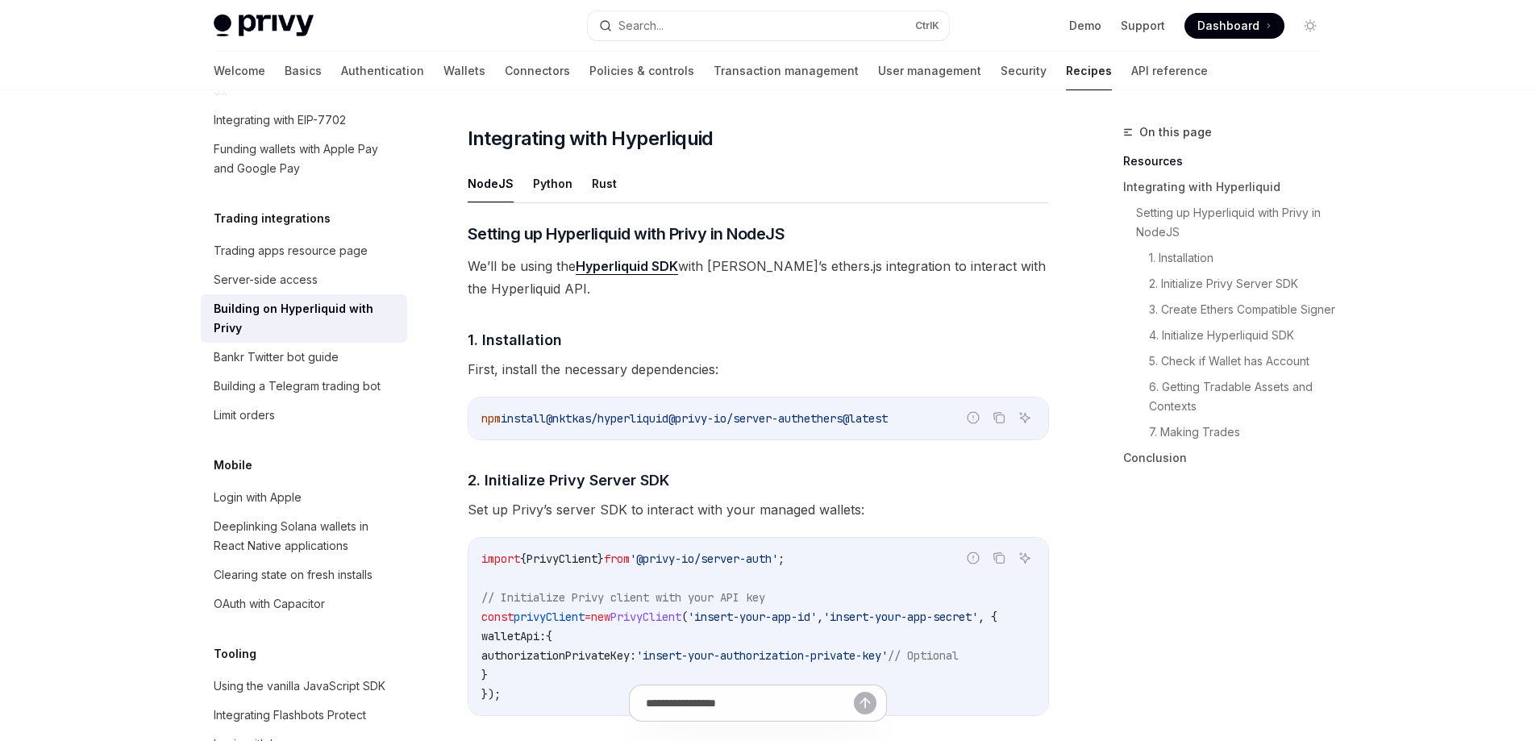
drag, startPoint x: 689, startPoint y: 421, endPoint x: 562, endPoint y: 413, distance: 127.6
click at [562, 413] on span "@nktkas/hyperliquid" at bounding box center [607, 418] width 123 height 15
copy span "@nktkas/hyperliquid"
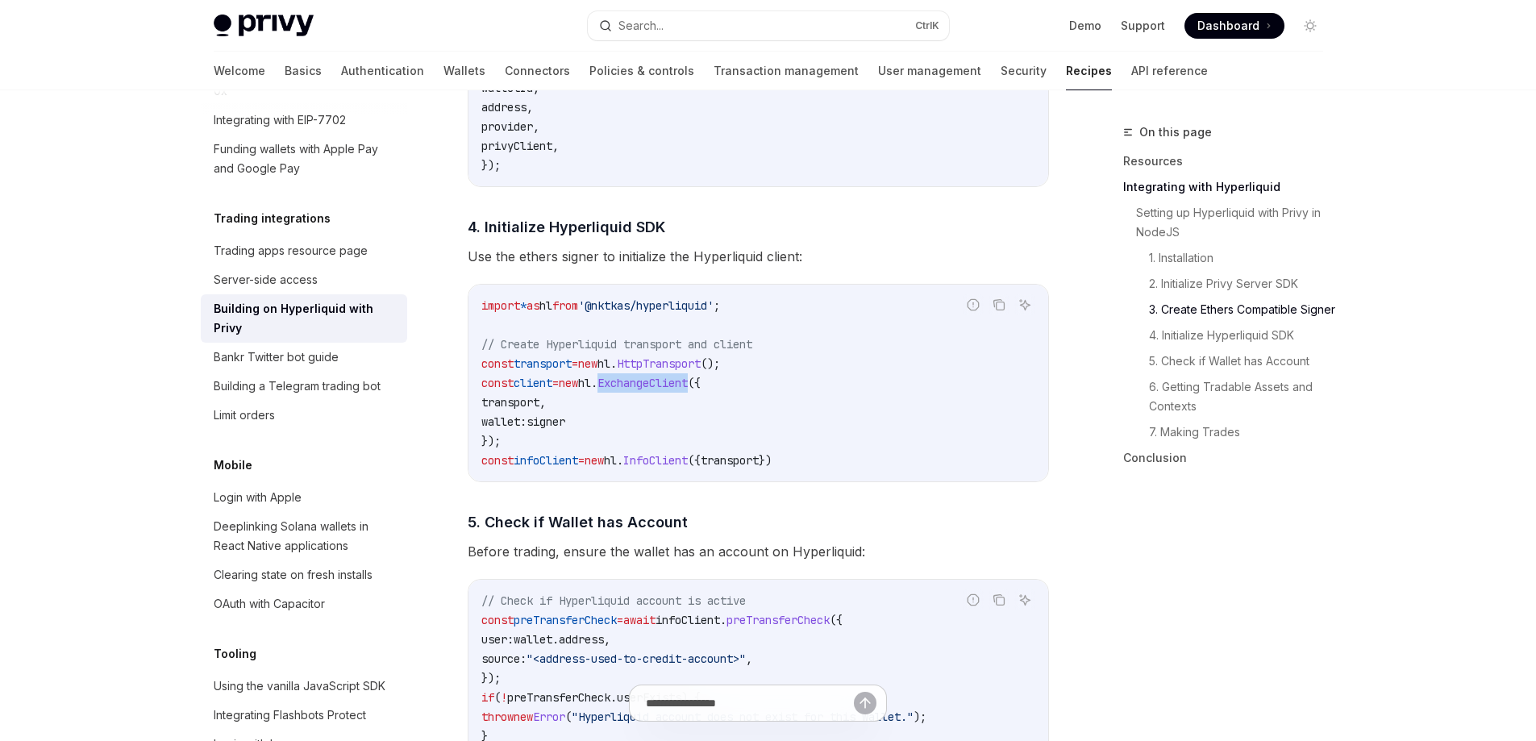
scroll to position [1612, 0]
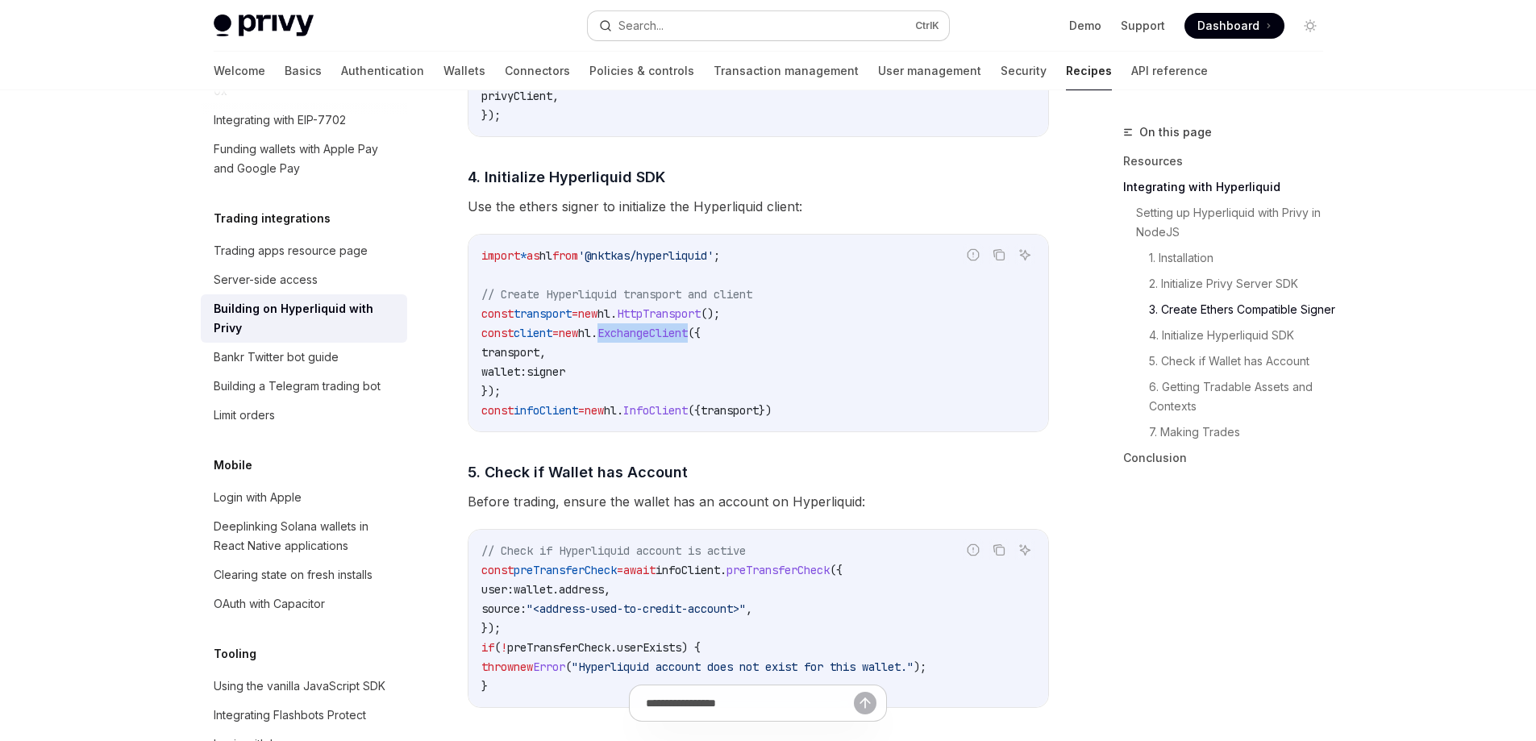
click at [759, 30] on button "Search... Ctrl K" at bounding box center [768, 25] width 361 height 29
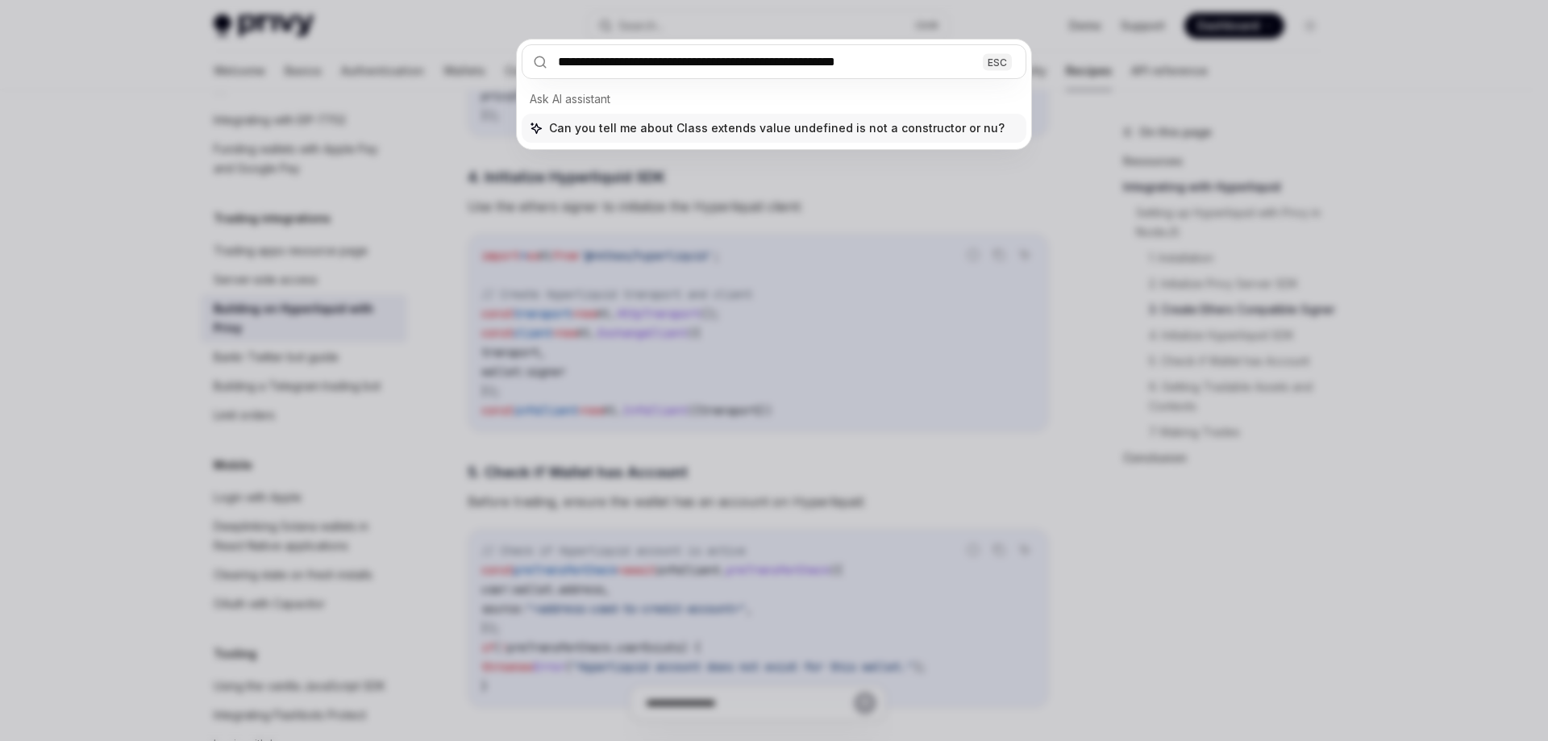
type input "**********"
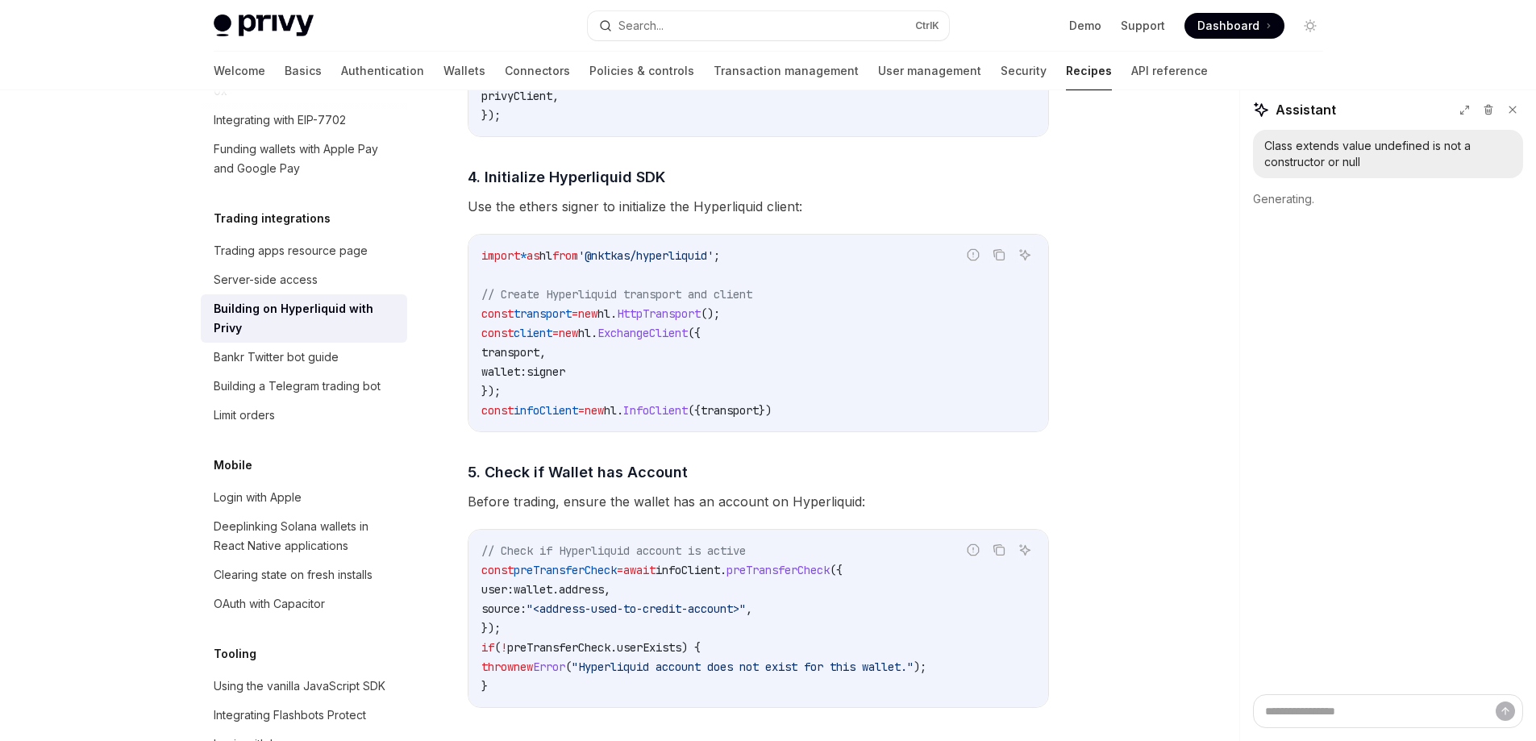
click at [1317, 151] on div "Class extends value undefined is not a constructor or null" at bounding box center [1387, 154] width 247 height 32
copy div "Class extends value undefined is not a constructor or null"
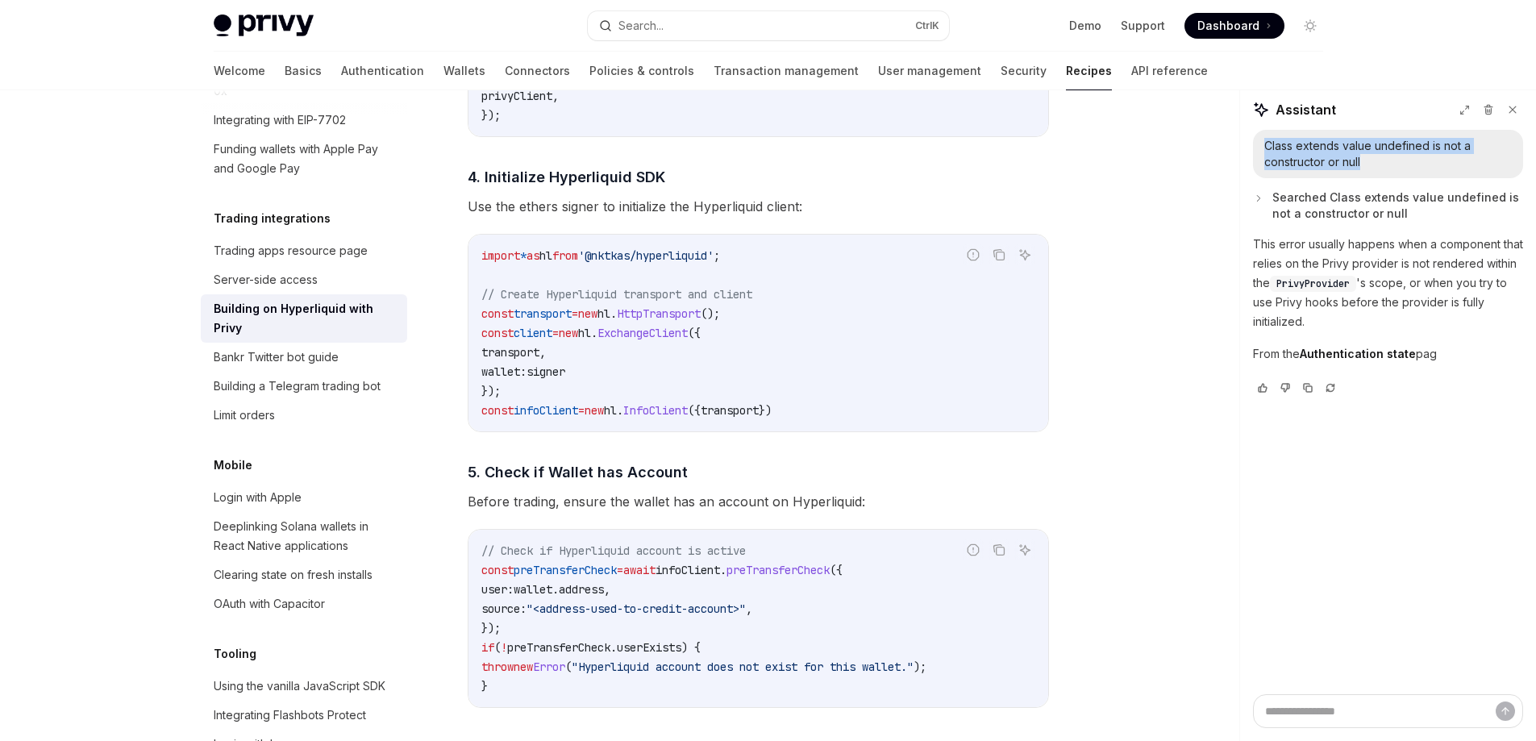
click at [1354, 211] on span "Searched Class extends value undefined is not a constructor or null" at bounding box center [1397, 205] width 251 height 32
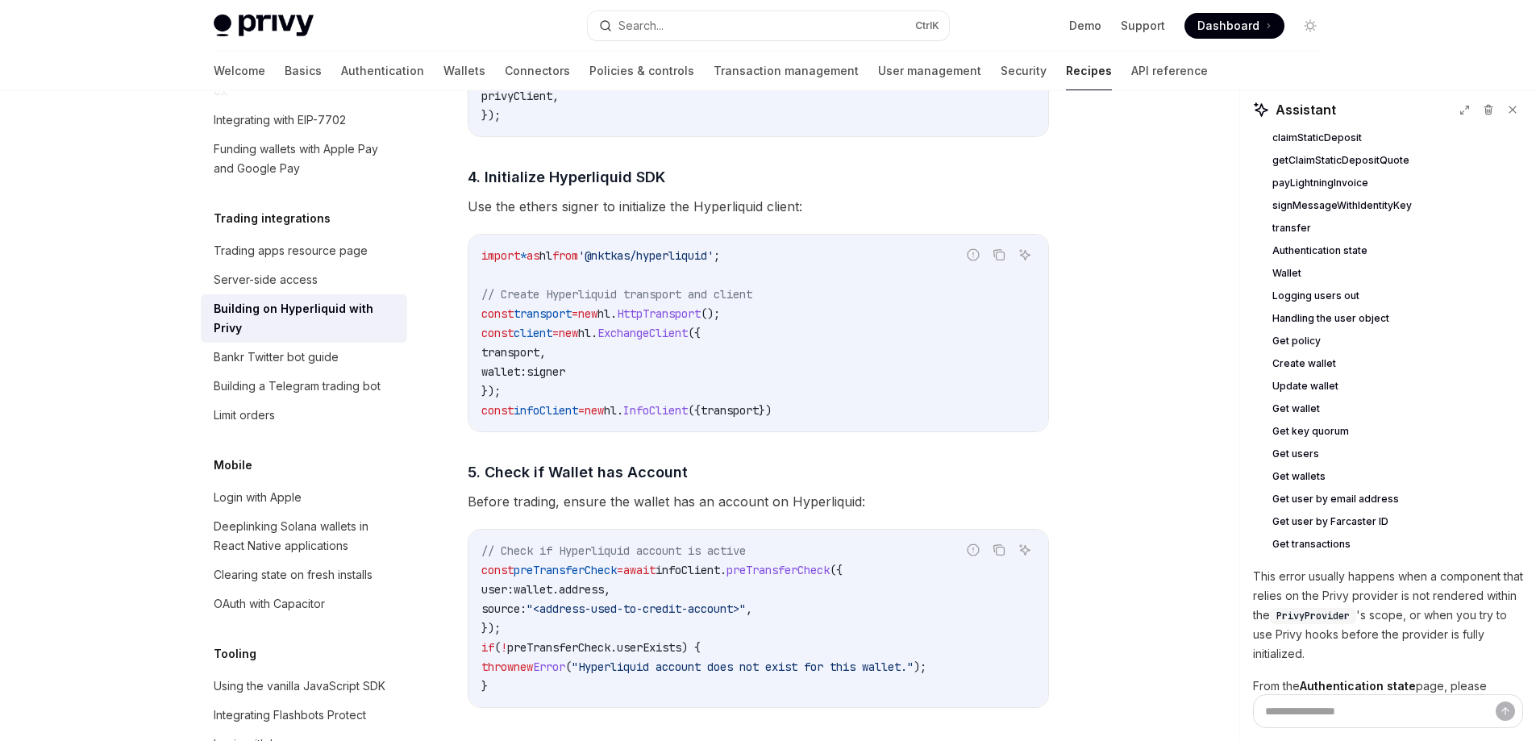
scroll to position [0, 0]
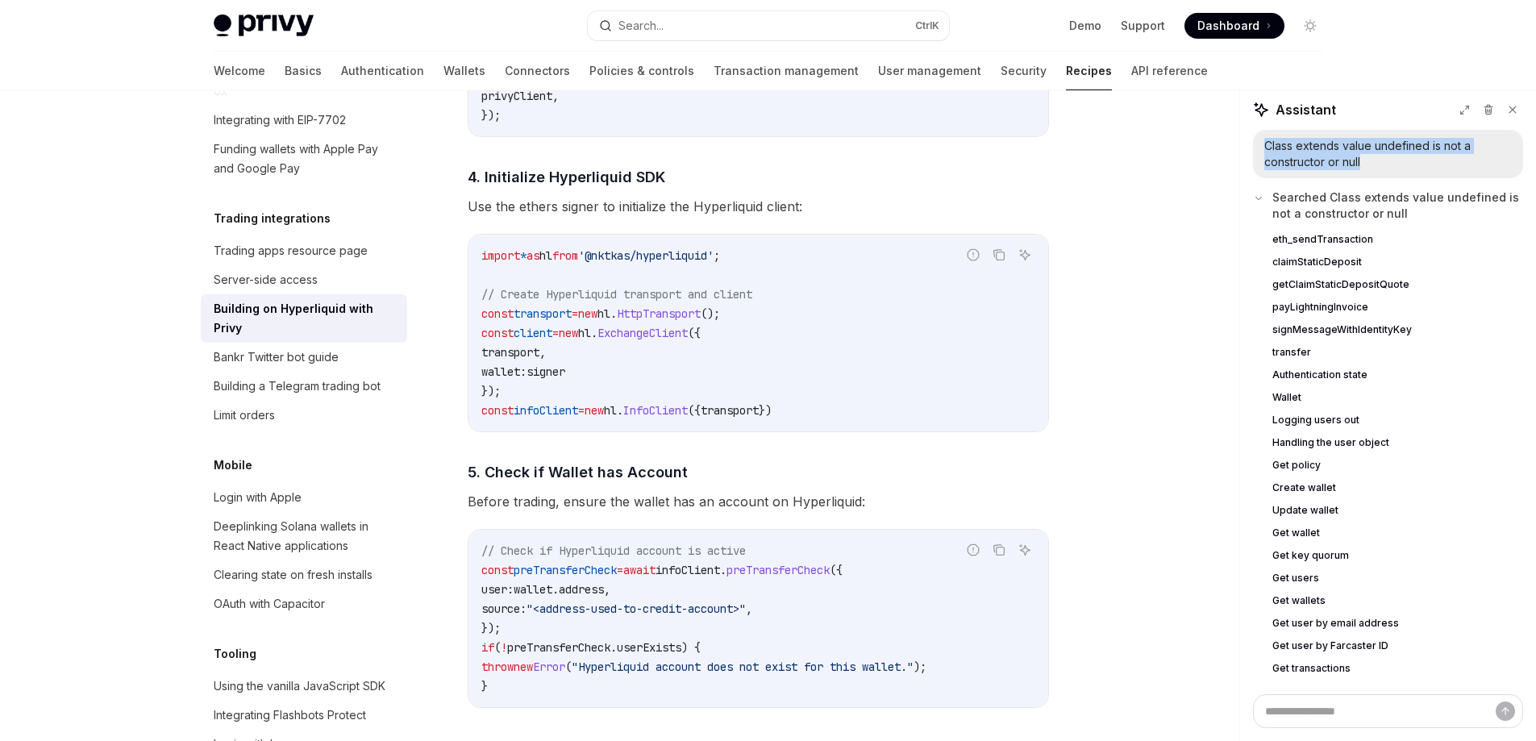
type textarea "*"
click at [1265, 197] on button "Searched Class extends value undefined is not a constructor or null" at bounding box center [1388, 205] width 270 height 32
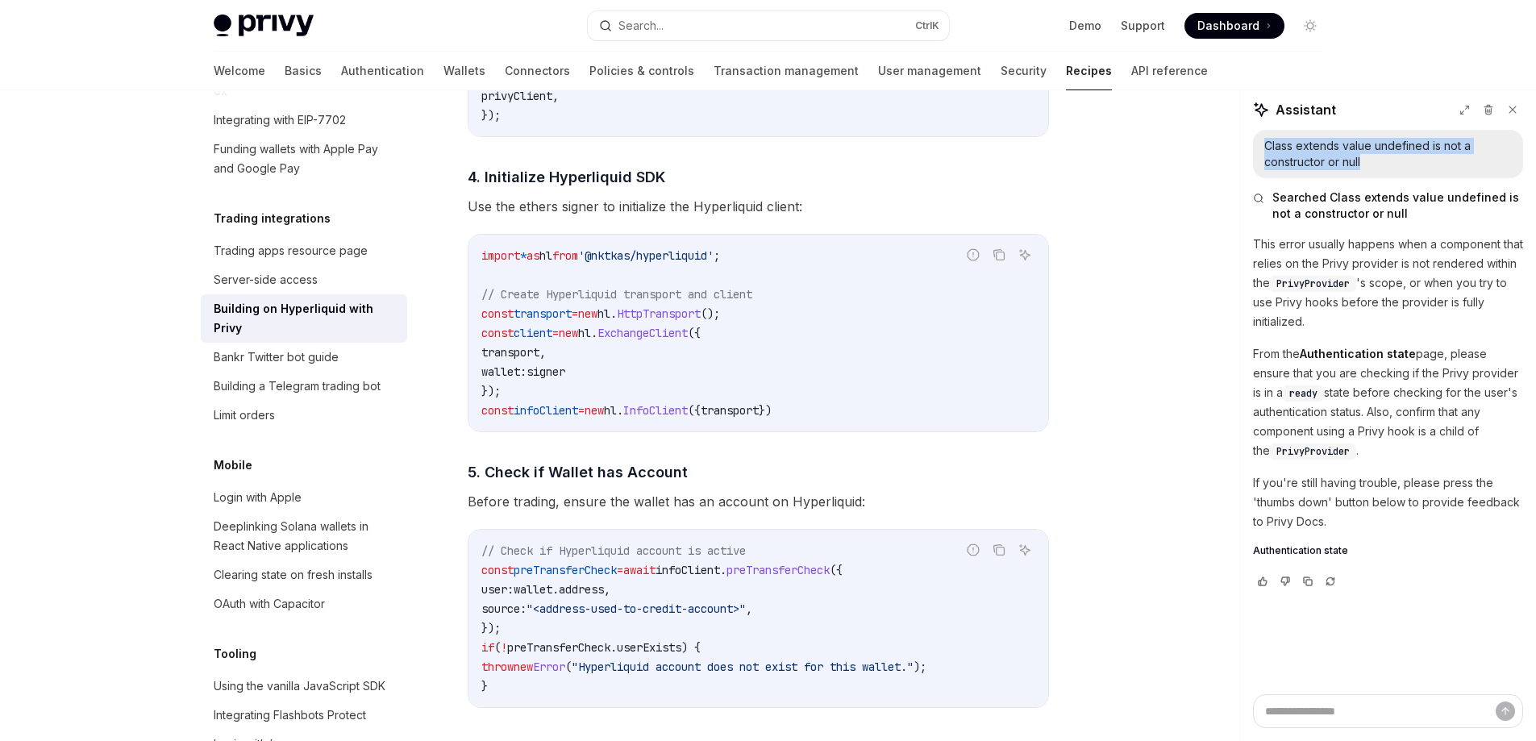
click at [1383, 256] on p "This error usually happens when a component that relies on the Privy provider i…" at bounding box center [1388, 283] width 270 height 97
click at [1349, 154] on div "Class extends value undefined is not a constructor or null" at bounding box center [1387, 154] width 247 height 32
copy div "Class extends value undefined is not a constructor or null"
